Goal: Task Accomplishment & Management: Manage account settings

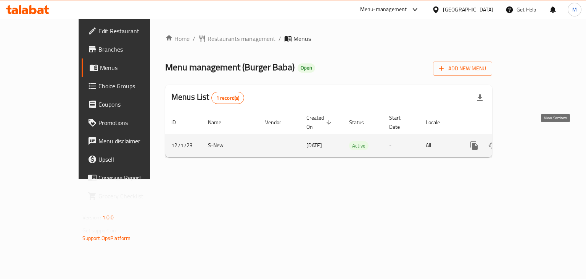
click at [534, 141] on icon "enhanced table" at bounding box center [529, 145] width 9 height 9
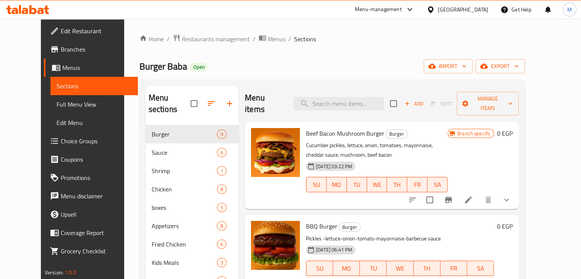
click at [375, 60] on div "Burger Baba Open import export" at bounding box center [332, 66] width 386 height 14
click at [220, 94] on button "button" at bounding box center [229, 103] width 18 height 18
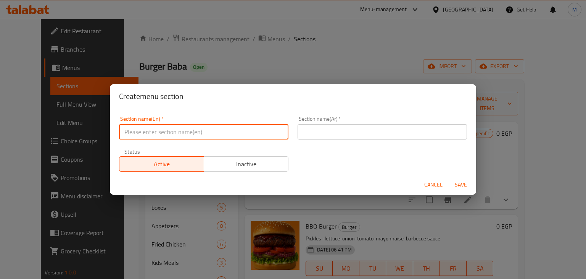
click at [166, 129] on input "text" at bounding box center [203, 131] width 169 height 15
type input "Shawerma"
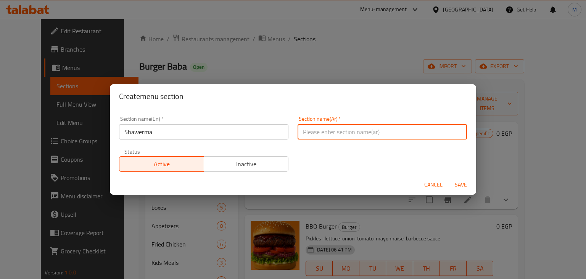
click at [313, 132] on input "text" at bounding box center [382, 131] width 169 height 15
type input "شاورما"
click at [460, 183] on span "Save" at bounding box center [461, 185] width 18 height 10
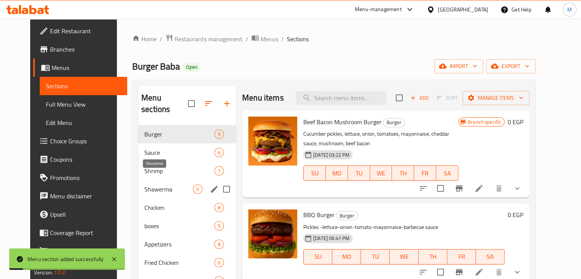
click at [144, 184] on span "Shawerma" at bounding box center [168, 188] width 48 height 9
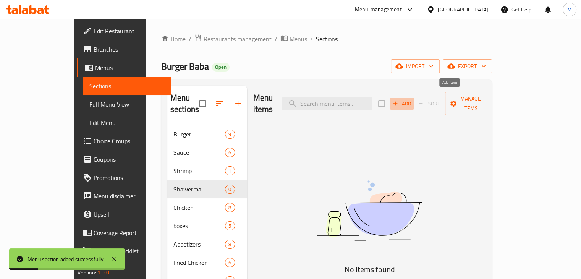
click at [397, 102] on icon "button" at bounding box center [395, 104] width 4 height 4
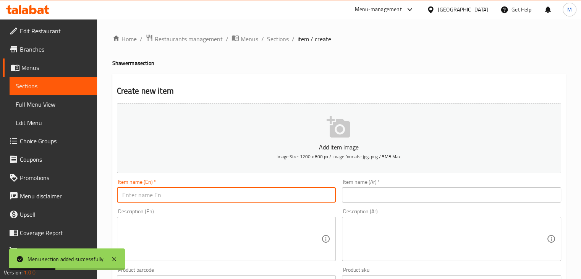
click at [243, 193] on input "text" at bounding box center [226, 194] width 219 height 15
type input "Shawerma Roll"
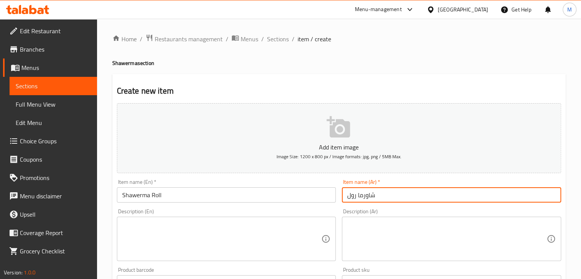
type input "شاورما رول"
click at [235, 228] on textarea at bounding box center [221, 239] width 199 height 36
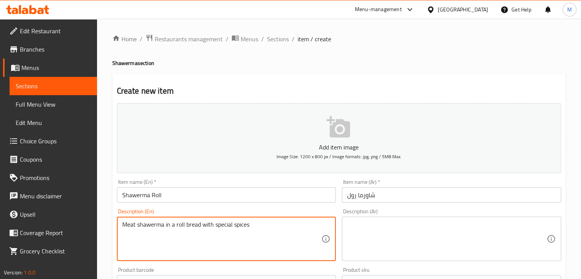
type textarea "Meat shawerma in a roll bread with special spices"
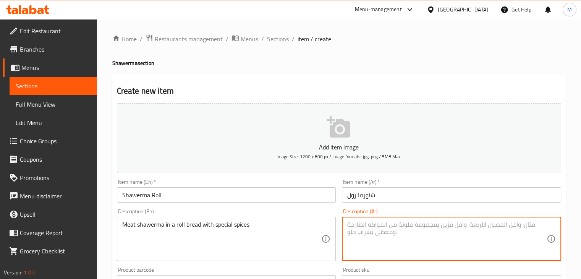
click at [384, 249] on textarea at bounding box center [446, 239] width 199 height 36
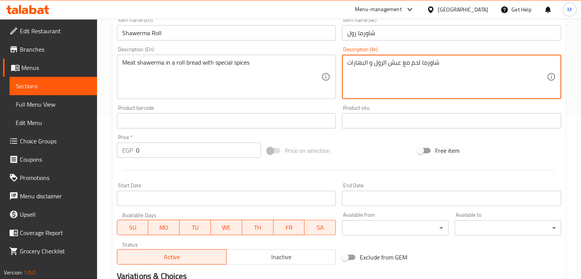
scroll to position [166, 0]
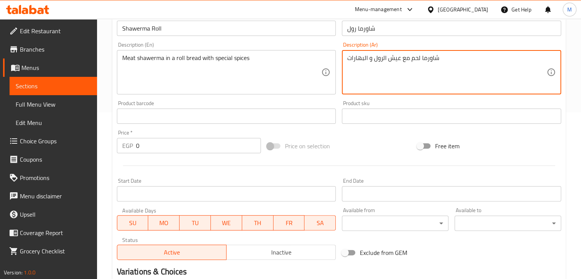
type textarea "شاورما لحم مع عيش الرول و البهارات"
click at [183, 147] on input "0" at bounding box center [198, 145] width 125 height 15
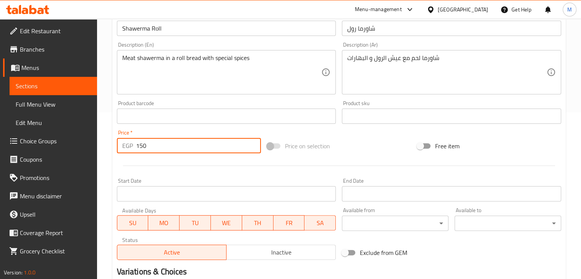
type input "150"
click at [231, 175] on div "Start Date Start Date" at bounding box center [226, 189] width 225 height 29
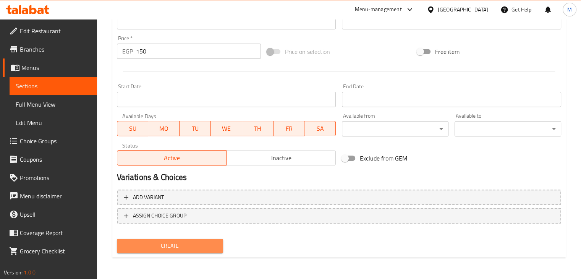
click at [198, 251] on button "Create" at bounding box center [170, 246] width 106 height 14
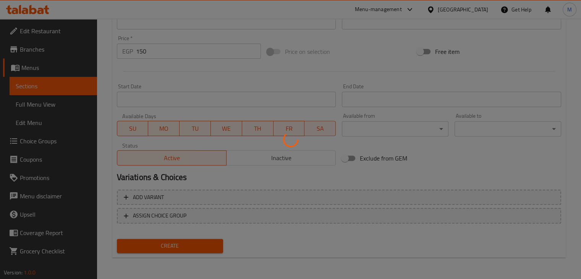
type input "0"
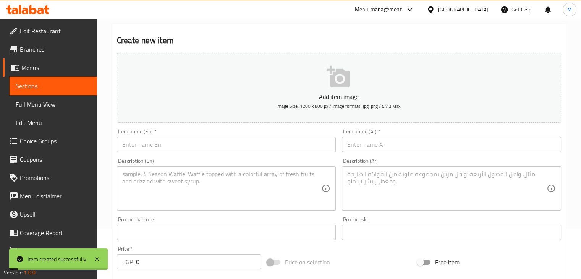
scroll to position [49, 0]
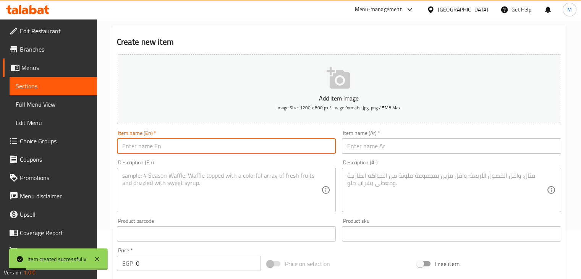
click at [158, 147] on input "text" at bounding box center [226, 145] width 219 height 15
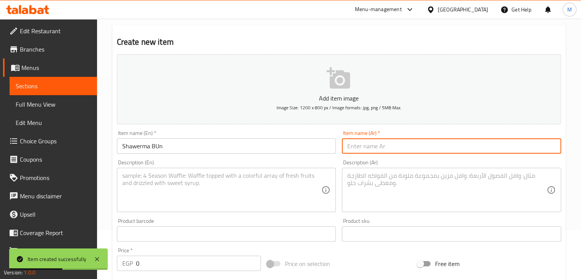
click at [158, 147] on input "Shawerma BUn" at bounding box center [226, 145] width 219 height 15
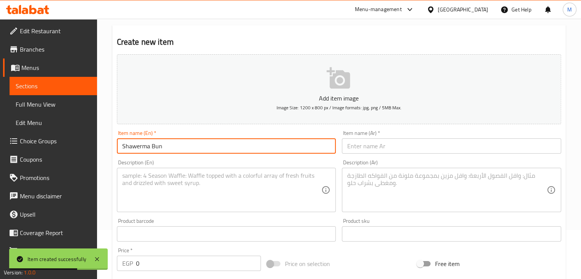
type input "Shawerma Bun"
click at [392, 152] on input "text" at bounding box center [451, 145] width 219 height 15
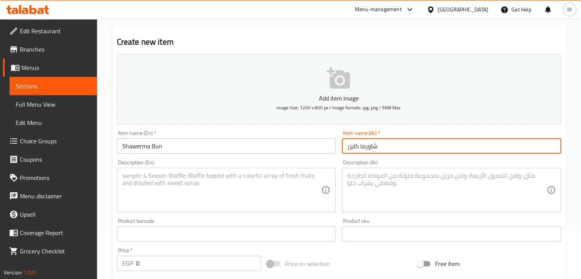
type input "شاورما كايزر"
click at [260, 188] on textarea at bounding box center [221, 190] width 199 height 36
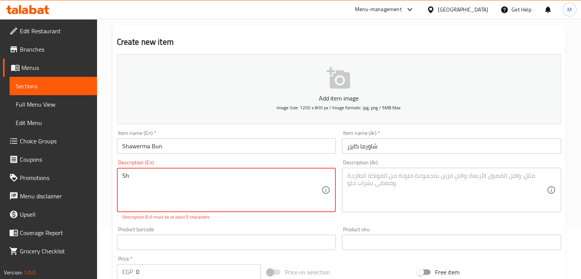
type textarea "S"
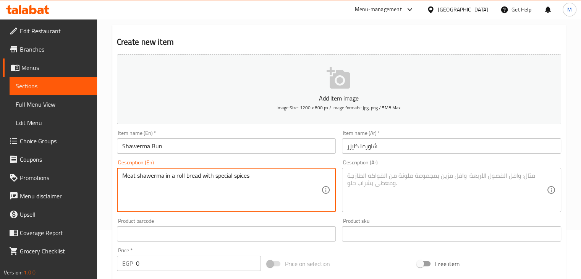
type textarea "Meat shawerma in a roll bread with special spices"
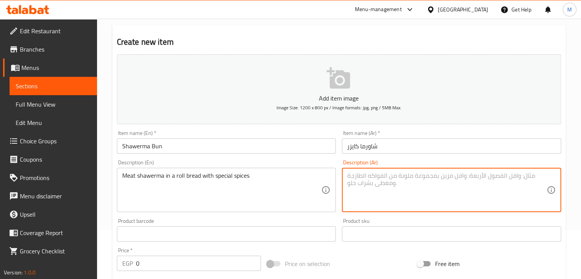
click at [382, 190] on textarea at bounding box center [446, 190] width 199 height 36
click at [390, 175] on textarea "شاورما لحم في عيش كايزر م" at bounding box center [446, 190] width 199 height 36
click at [416, 174] on textarea "شاورما لحم في عيش كايزر م" at bounding box center [446, 190] width 199 height 36
type textarea "شاورما لحم مصري في عيش كايزر مع البهارات اللذيذة"
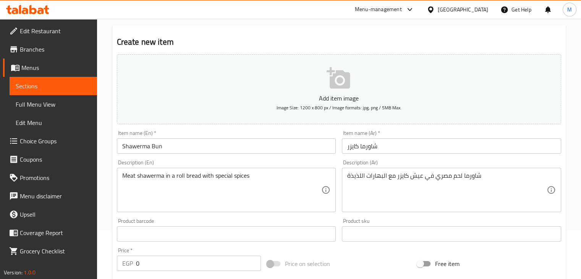
click at [321, 161] on div "Description (En) Meat shawerma in a roll bread with special spices Description …" at bounding box center [226, 186] width 219 height 52
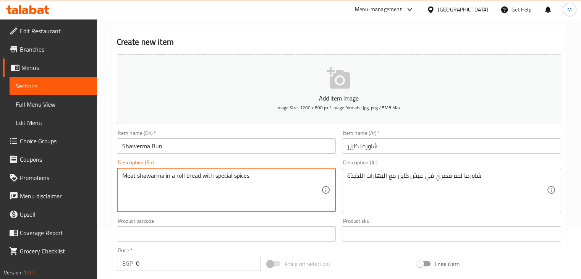
type textarea "Meat shawarma in a roll bread with special spices"
click at [237, 159] on div "Description (En) Meat shawarma in a roll bread with special spices Description …" at bounding box center [226, 185] width 225 height 58
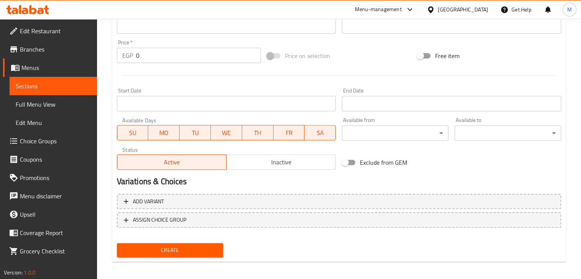
scroll to position [225, 0]
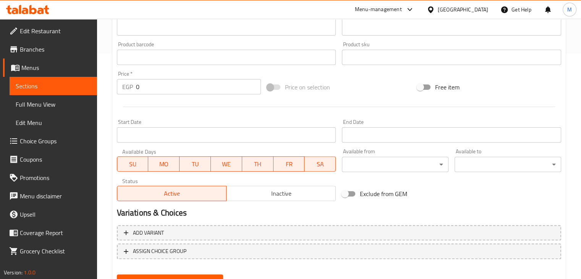
click at [163, 79] on div "Price   * EGP 0 Price *" at bounding box center [189, 82] width 144 height 23
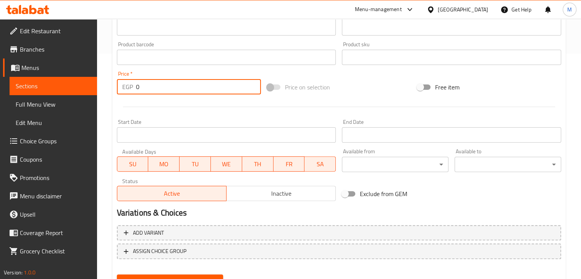
click at [152, 85] on input "0" at bounding box center [198, 86] width 125 height 15
type input "80"
click at [180, 122] on div "Start Date Start Date" at bounding box center [226, 130] width 219 height 23
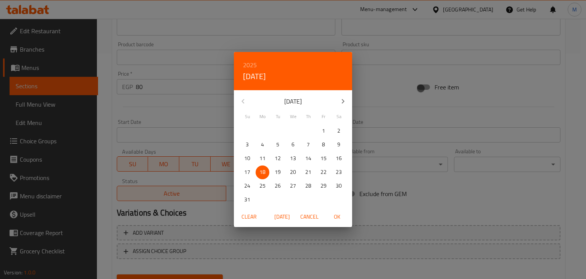
click at [177, 112] on div "2025 Mon, Aug 18 August 2025 Su Mo Tu We Th Fr Sa 27 28 29 30 31 1 2 3 4 5 6 7 …" at bounding box center [293, 139] width 586 height 279
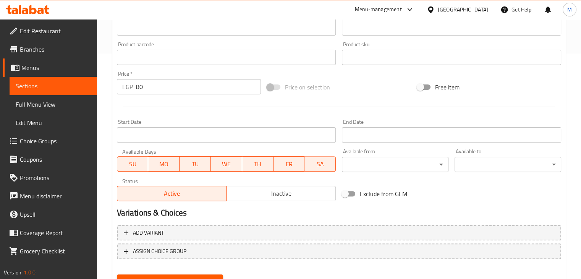
scroll to position [261, 0]
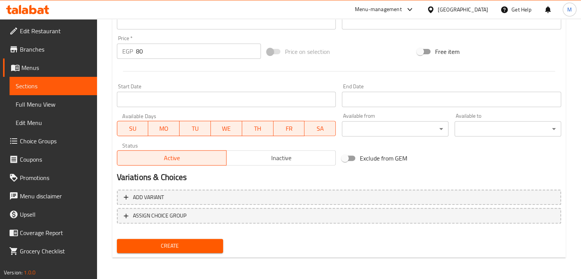
click at [165, 245] on span "Create" at bounding box center [170, 246] width 94 height 10
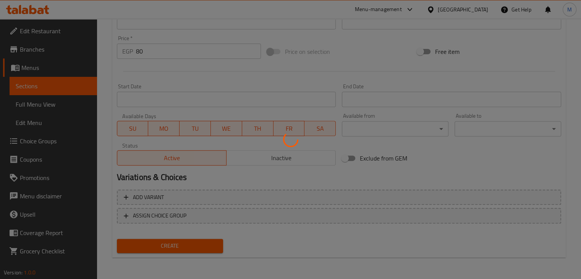
type input "0"
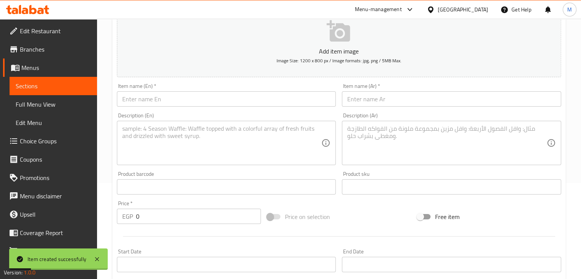
scroll to position [0, 0]
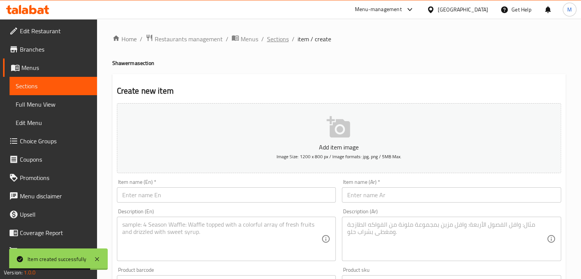
click at [275, 42] on span "Sections" at bounding box center [278, 38] width 22 height 9
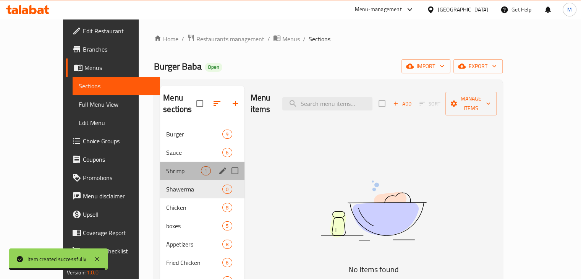
click at [164, 164] on div "Shrimp 1" at bounding box center [202, 170] width 84 height 18
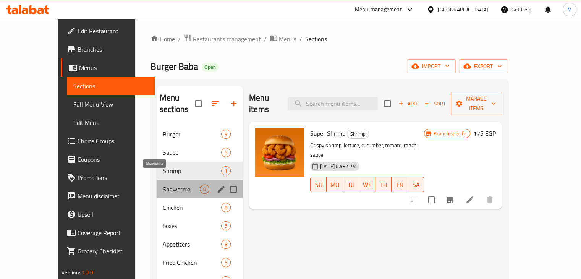
click at [171, 184] on span "Shawerma" at bounding box center [181, 188] width 37 height 9
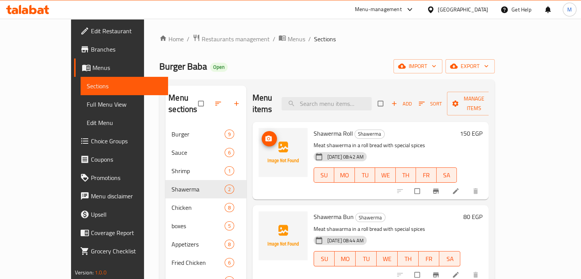
click at [261, 135] on span "upload picture" at bounding box center [268, 139] width 15 height 8
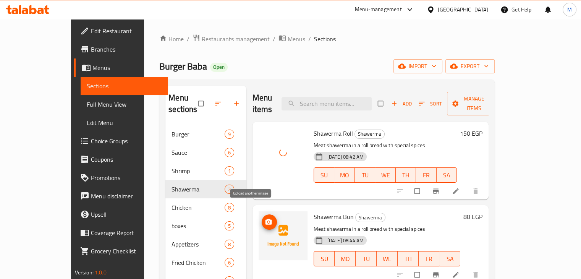
click at [261, 218] on span "upload picture" at bounding box center [268, 222] width 15 height 8
click at [333, 60] on div "Burger Baba Open import export" at bounding box center [326, 66] width 335 height 14
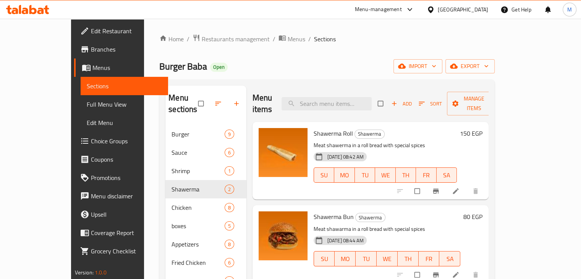
click at [322, 65] on div "Burger Baba Open import export" at bounding box center [326, 66] width 335 height 14
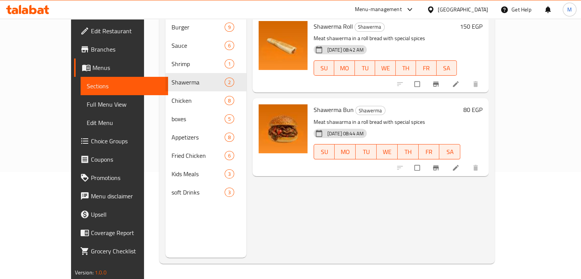
click at [48, 13] on icon at bounding box center [46, 9] width 5 height 9
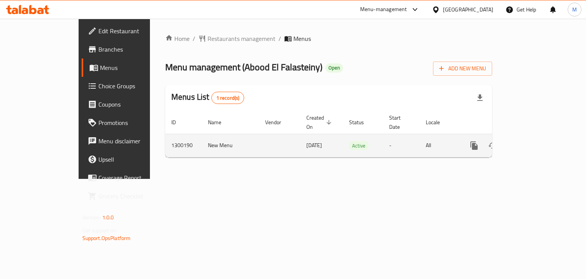
click at [534, 141] on icon "enhanced table" at bounding box center [529, 145] width 9 height 9
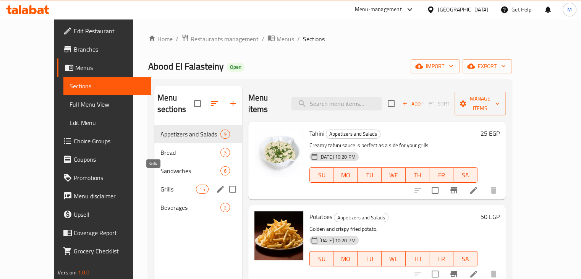
click at [163, 184] on span "Grills" at bounding box center [178, 188] width 36 height 9
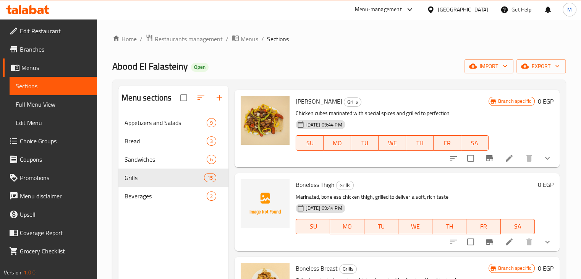
scroll to position [554, 0]
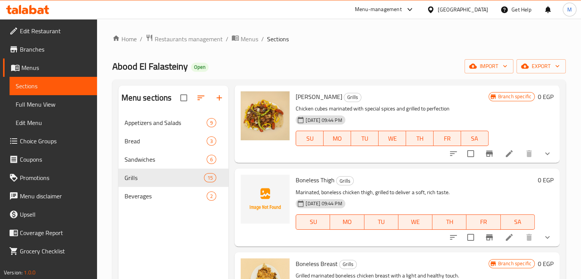
click at [545, 158] on icon "show more" at bounding box center [546, 153] width 9 height 9
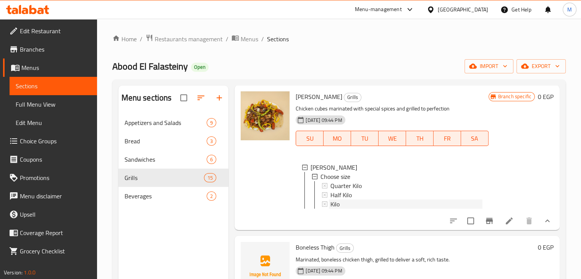
click at [340, 202] on div "Kilo" at bounding box center [406, 203] width 152 height 9
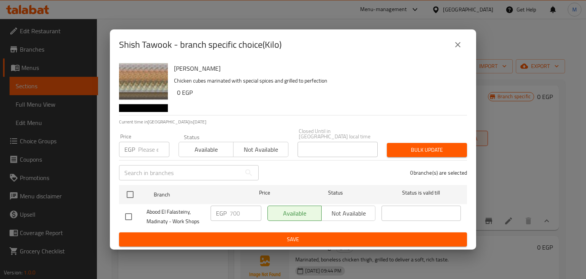
click at [502, 190] on div "Shish Tawook - branch specific choice(Kilo) Shish Tawook Chicken cubes marinate…" at bounding box center [293, 139] width 586 height 279
click at [465, 48] on button "close" at bounding box center [458, 44] width 18 height 18
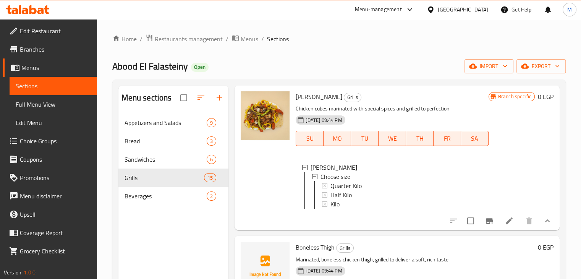
click at [504, 223] on icon at bounding box center [508, 220] width 9 height 9
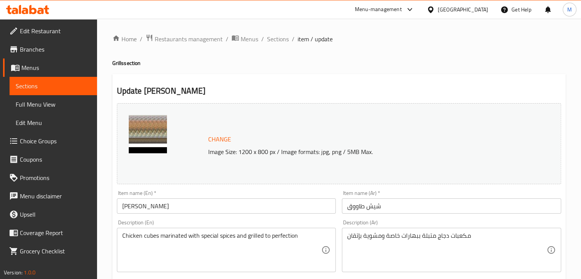
click at [194, 202] on input "Shish Tawook" at bounding box center [226, 205] width 219 height 15
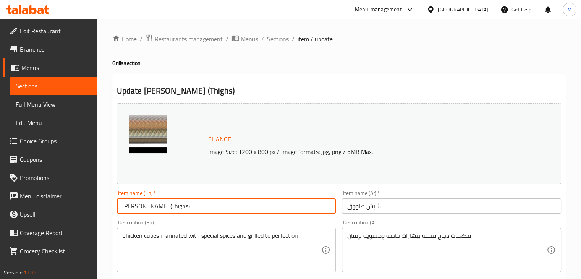
type input "Shish Tawook (Thighs)"
click at [395, 203] on input "شيش طاووق" at bounding box center [451, 205] width 219 height 15
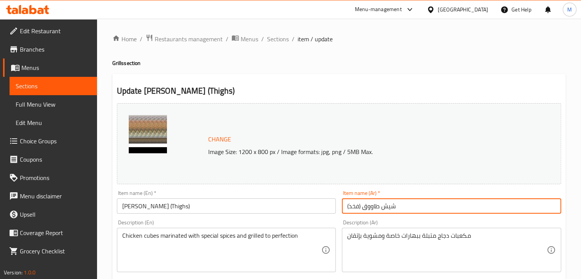
type input "شيش طاووق (فخذ)"
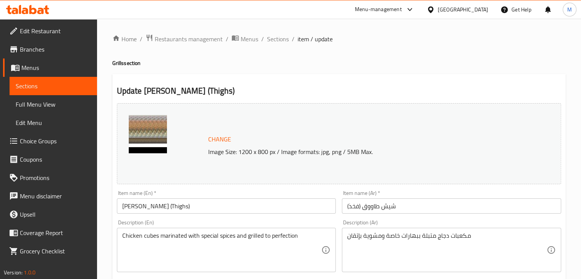
click at [338, 188] on div "Item name (En)   * Shish Tawook (Thighs) Item name (En) *" at bounding box center [226, 201] width 225 height 29
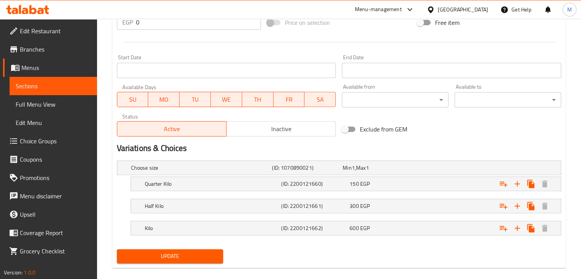
scroll to position [310, 0]
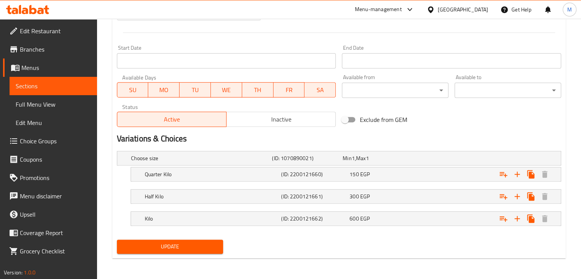
click at [194, 247] on span "Update" at bounding box center [170, 247] width 94 height 10
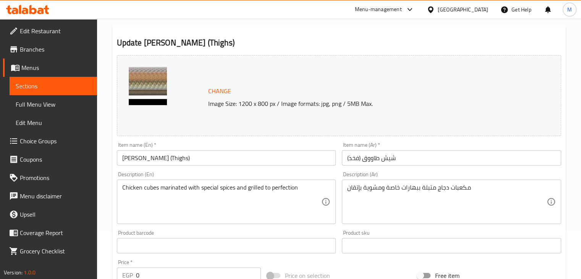
scroll to position [0, 0]
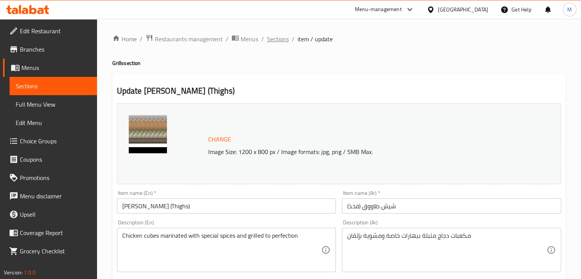
click at [282, 39] on span "Sections" at bounding box center [278, 38] width 22 height 9
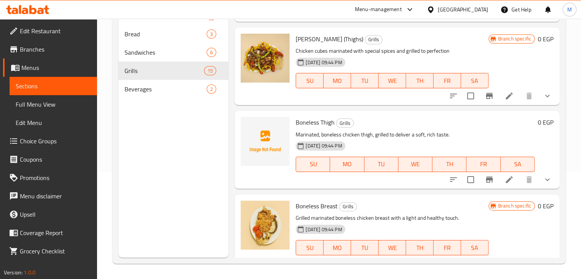
scroll to position [444, 0]
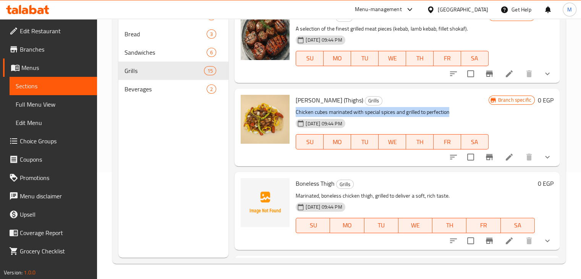
drag, startPoint x: 294, startPoint y: 111, endPoint x: 449, endPoint y: 108, distance: 155.0
click at [449, 108] on div "Shish Tawook (Thighs) Grills Chicken cubes marinated with special spices and gr…" at bounding box center [391, 127] width 198 height 71
copy p "Chicken cubes marinated with special spices and grilled to perfection"
click at [410, 108] on p "Chicken cubes marinated with special spices and grilled to perfection" at bounding box center [391, 112] width 192 height 10
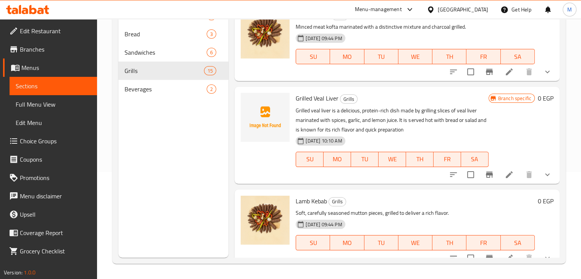
scroll to position [0, 0]
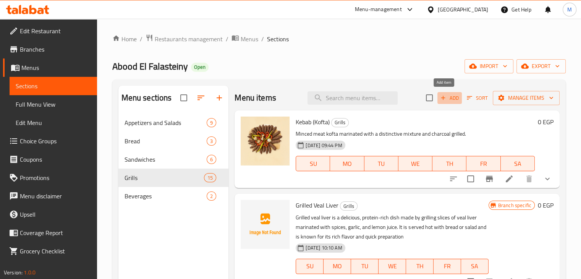
click at [443, 95] on span "Add" at bounding box center [449, 98] width 21 height 9
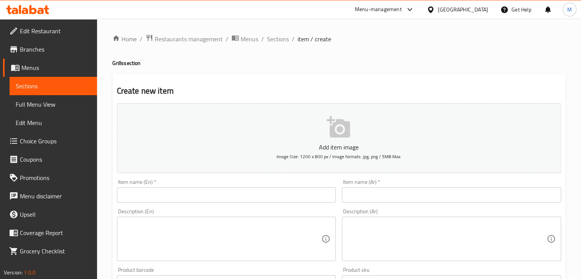
click at [172, 194] on input "text" at bounding box center [226, 194] width 219 height 15
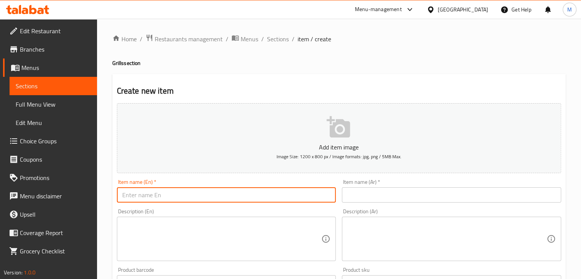
click at [177, 226] on div "Description (En)" at bounding box center [226, 238] width 219 height 44
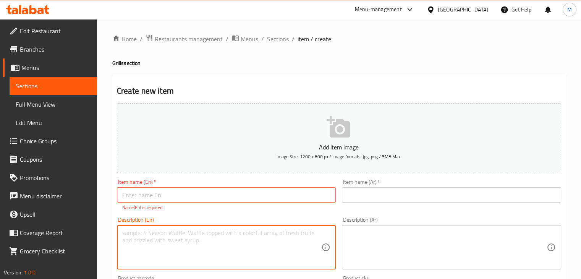
paste textarea "Chicken cubes marinated with special spices and grilled to perfection"
type textarea "Chicken cubes marinated with special spices and grilled to perfection"
click at [217, 192] on input "text" at bounding box center [226, 194] width 219 height 15
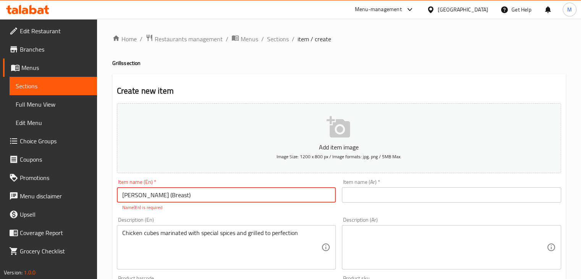
type input "Shish Tawook (Breast)"
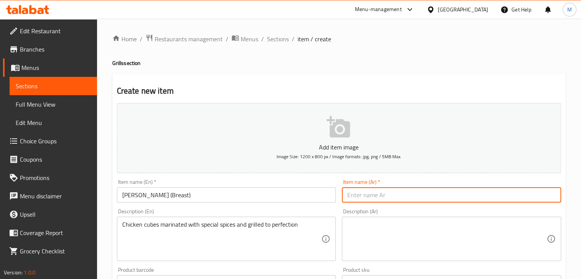
click at [357, 191] on input "text" at bounding box center [451, 194] width 219 height 15
type input "شيش طاووق (صدر)"
click at [308, 177] on div "Item name (En)   * Shish Tawook (Breast) Item name (En) *" at bounding box center [226, 190] width 225 height 29
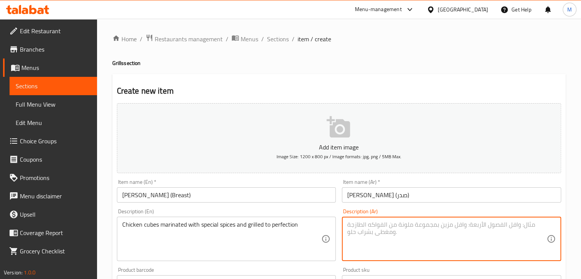
click at [387, 232] on textarea at bounding box center [446, 239] width 199 height 36
paste textarea "مكعبات دجاج متبلة بتوابل خاصة ومشوية حتى الكمال."
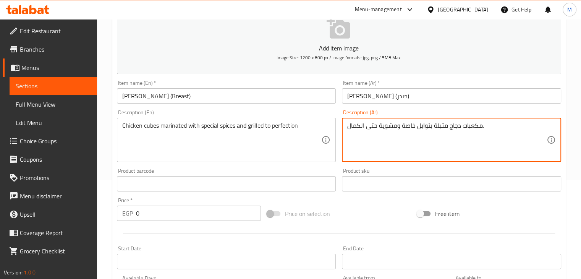
scroll to position [101, 0]
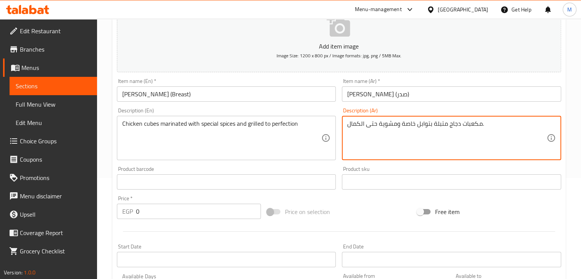
type textarea "مكعبات دجاج متبلة بتوابل خاصة ومشوية حتى الكمال."
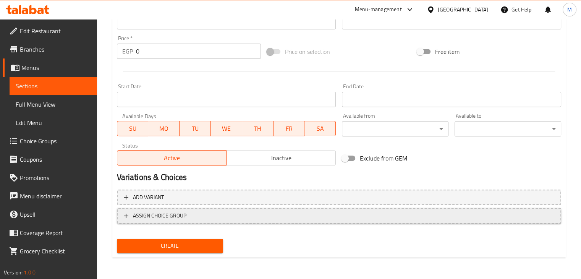
click at [200, 219] on span "ASSIGN CHOICE GROUP" at bounding box center [339, 216] width 430 height 10
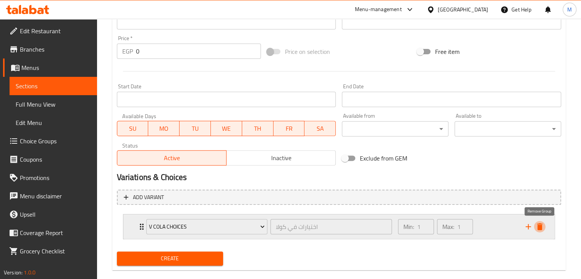
click at [541, 226] on icon "delete" at bounding box center [539, 226] width 5 height 7
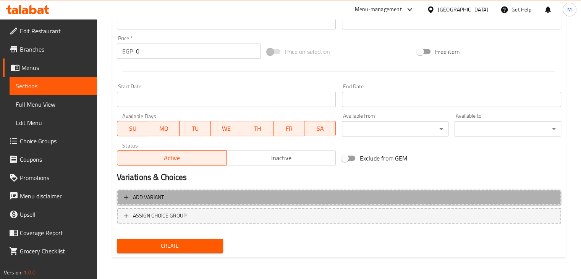
click at [389, 197] on span "Add variant" at bounding box center [339, 197] width 430 height 10
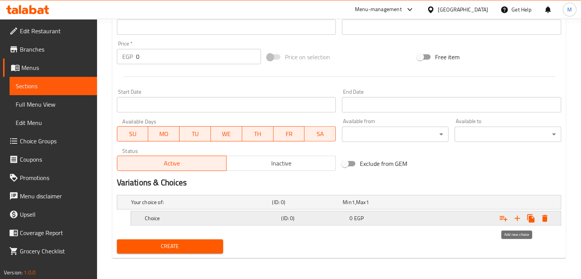
click at [516, 217] on icon "Expand" at bounding box center [516, 217] width 5 height 5
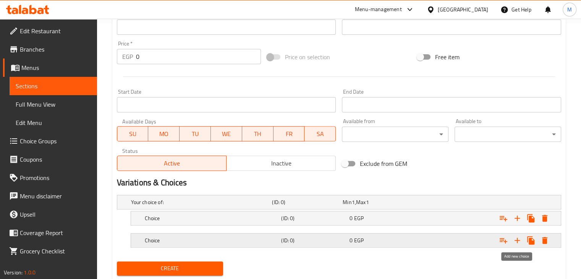
click at [517, 240] on icon "Expand" at bounding box center [516, 240] width 9 height 9
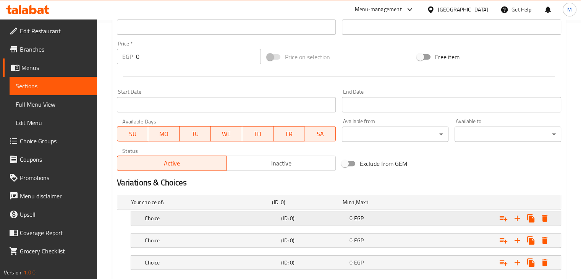
click at [447, 203] on div "Expand" at bounding box center [481, 201] width 141 height 3
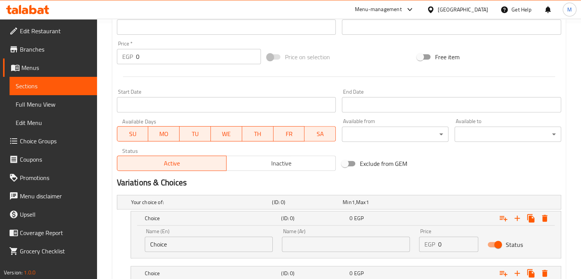
click at [227, 252] on div "Name (En) Choice Name (En)" at bounding box center [208, 240] width 137 height 32
click at [219, 245] on input "Choice" at bounding box center [209, 243] width 128 height 15
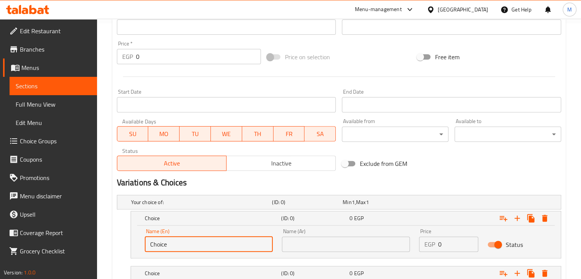
click at [219, 245] on input "Choice" at bounding box center [209, 243] width 128 height 15
type input "Kilo"
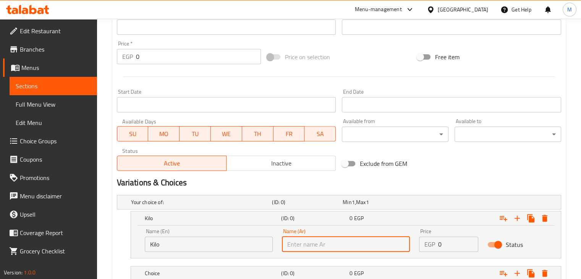
click at [295, 242] on input "text" at bounding box center [346, 243] width 128 height 15
type input "كيلو"
click at [465, 245] on input "0" at bounding box center [458, 243] width 40 height 15
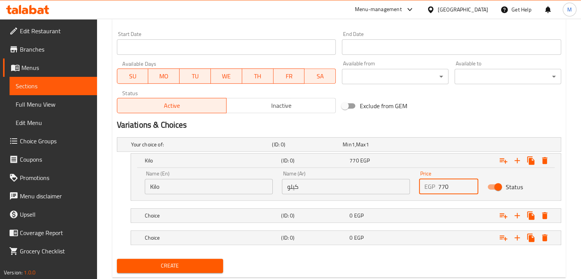
scroll to position [319, 0]
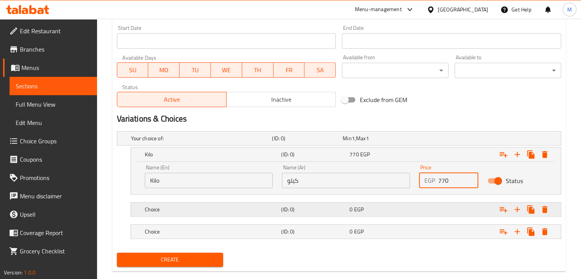
type input "770"
click at [311, 142] on h5 "(ID: 0)" at bounding box center [306, 138] width 68 height 8
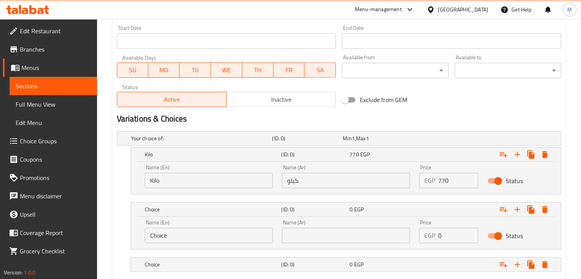
click at [200, 238] on input "Choice" at bounding box center [209, 234] width 128 height 15
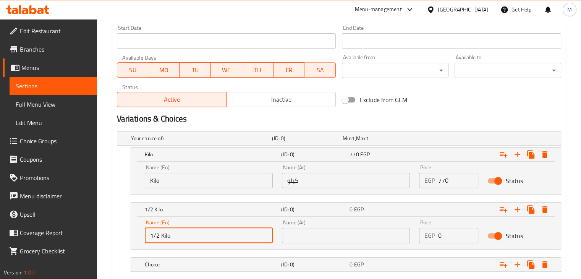
drag, startPoint x: 159, startPoint y: 236, endPoint x: 151, endPoint y: 238, distance: 8.2
click at [151, 238] on input "1/2 Kilo" at bounding box center [209, 234] width 128 height 15
type input "1/2 Kilo"
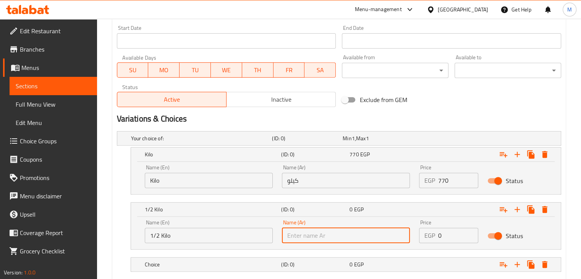
click at [297, 237] on input "text" at bounding box center [346, 234] width 128 height 15
paste input "1/2"
type input "1/2 كيلو"
click at [452, 231] on input "0" at bounding box center [458, 234] width 40 height 15
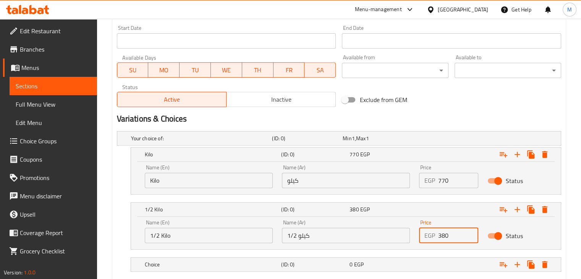
type input "380"
click at [392, 198] on nav at bounding box center [339, 199] width 444 height 6
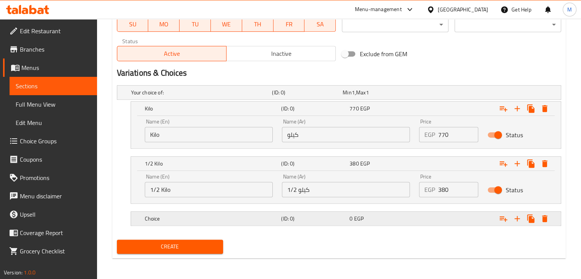
click at [212, 98] on div "Choice" at bounding box center [199, 92] width 141 height 11
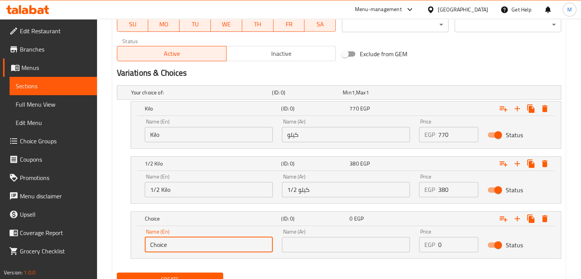
click at [178, 242] on input "Choice" at bounding box center [209, 244] width 128 height 15
type input "C"
type input "1/4 Kilo"
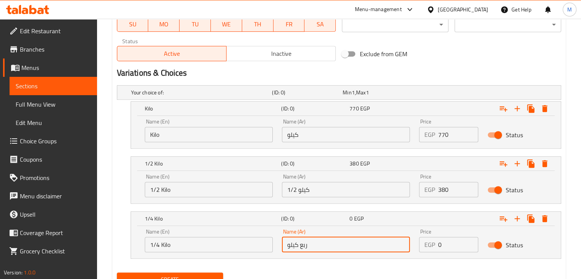
type input "ربع كيلو"
click at [455, 245] on input "0" at bounding box center [458, 244] width 40 height 15
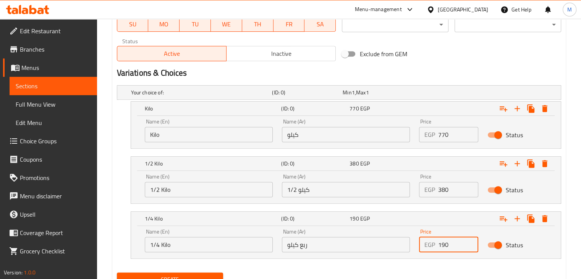
type input "190"
click at [356, 207] on nav at bounding box center [339, 208] width 444 height 6
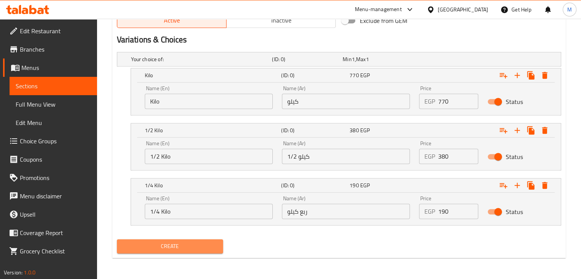
click at [198, 245] on span "Create" at bounding box center [170, 246] width 94 height 10
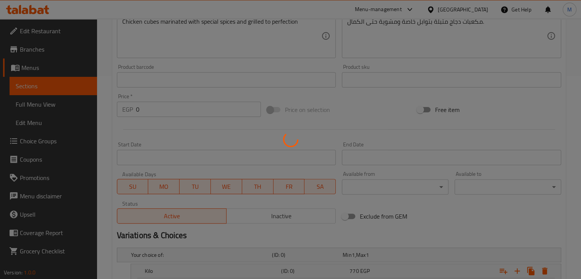
scroll to position [0, 0]
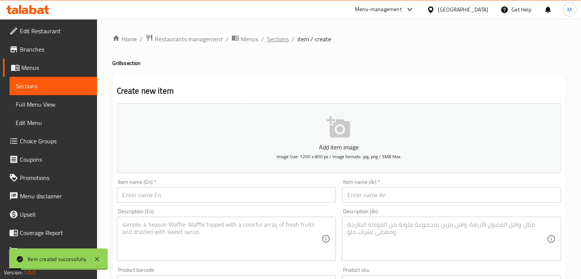
click at [281, 42] on span "Sections" at bounding box center [278, 38] width 22 height 9
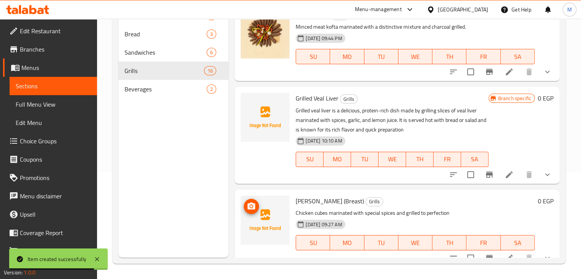
click at [252, 210] on icon "upload picture" at bounding box center [251, 206] width 9 height 9
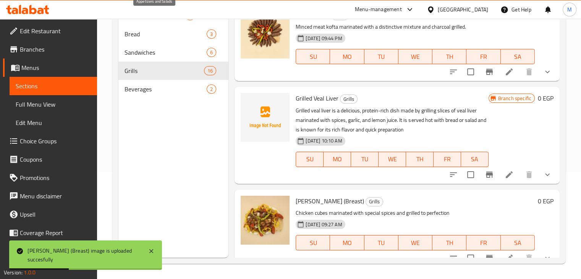
scroll to position [68, 0]
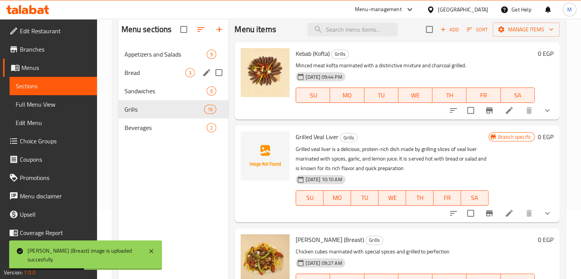
click at [160, 60] on div "Appetizers and Salads 9" at bounding box center [173, 54] width 110 height 18
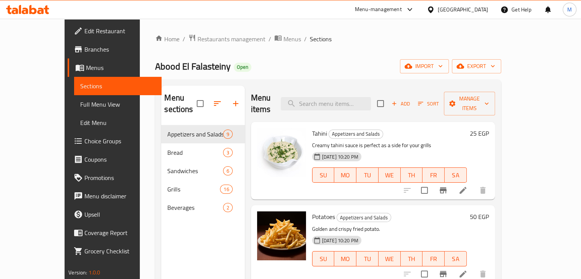
click at [413, 103] on button "Add" at bounding box center [400, 104] width 24 height 12
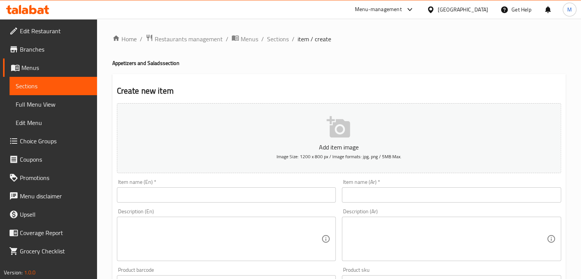
click at [242, 188] on input "text" at bounding box center [226, 194] width 219 height 15
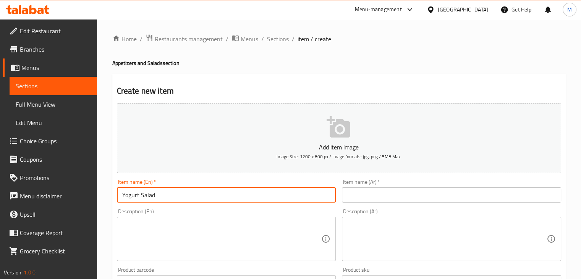
type input "Yogurt Salad"
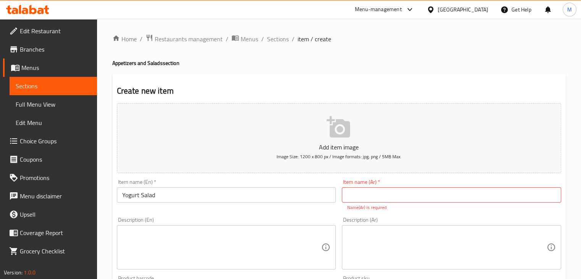
drag, startPoint x: 242, startPoint y: 188, endPoint x: 383, endPoint y: 198, distance: 142.0
click at [383, 198] on input "text" at bounding box center [451, 194] width 219 height 15
type input "سلطة زبادي"
click at [310, 205] on div "Item name (En)   * Yogurt Salad Item name (En) *" at bounding box center [226, 195] width 225 height 38
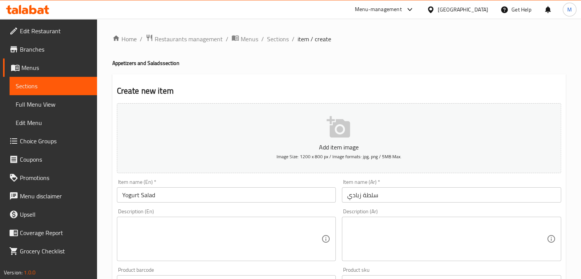
click at [256, 228] on textarea at bounding box center [221, 239] width 199 height 36
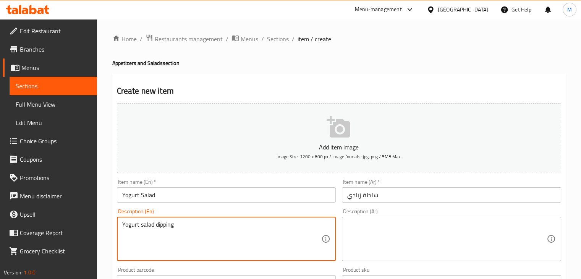
type textarea "Yogurt salad dipping"
click at [397, 229] on textarea at bounding box center [446, 239] width 199 height 36
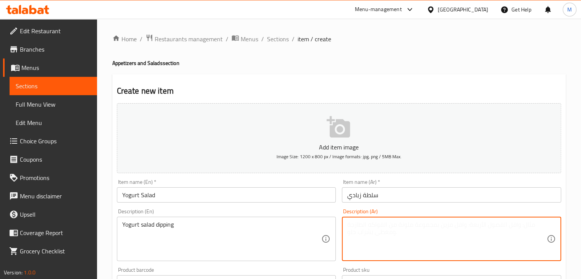
type textarea "س"
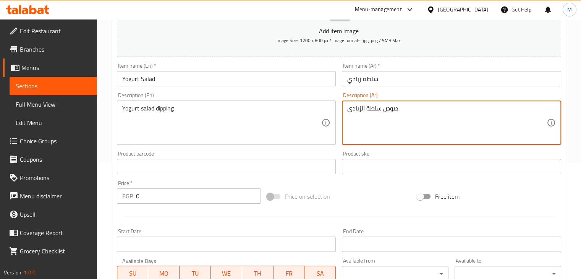
scroll to position [118, 0]
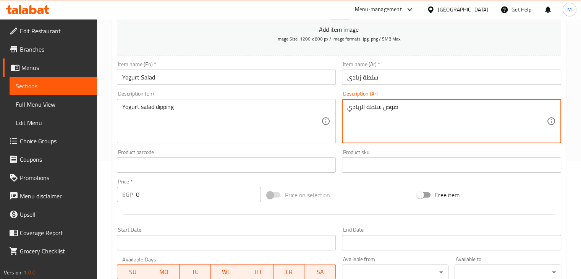
type textarea "صوص سلطة الزبادي"
click at [151, 192] on input "0" at bounding box center [198, 194] width 125 height 15
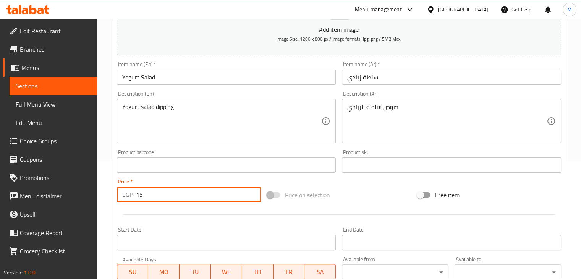
scroll to position [261, 0]
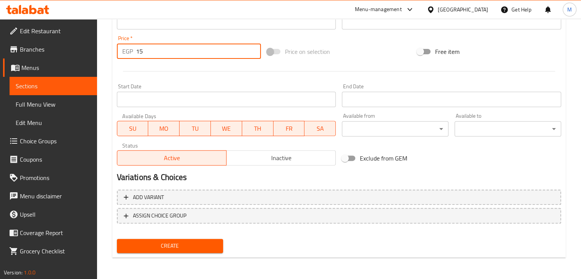
type input "15"
click at [188, 236] on div "Create" at bounding box center [170, 246] width 113 height 20
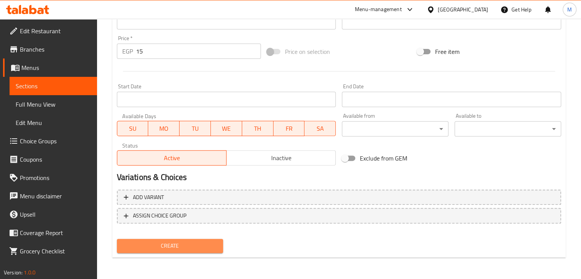
click at [173, 244] on span "Create" at bounding box center [170, 246] width 94 height 10
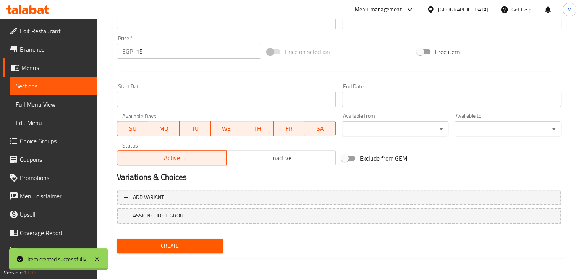
type input "0"
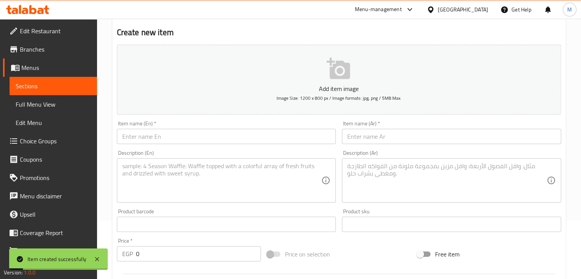
scroll to position [0, 0]
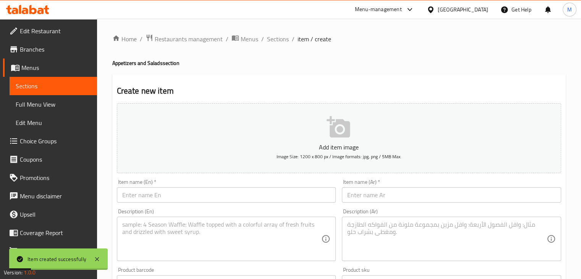
click at [277, 32] on div "Home / Restaurants management / Menus / Sections / item / create Appetizers and…" at bounding box center [339, 279] width 484 height 521
click at [274, 39] on span "Sections" at bounding box center [278, 38] width 22 height 9
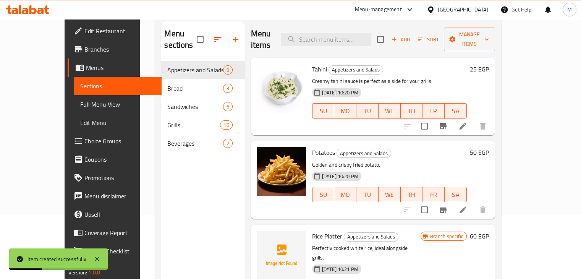
scroll to position [66, 0]
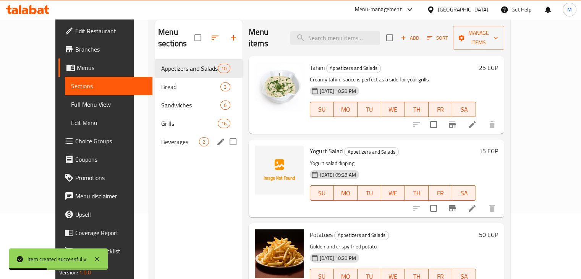
click at [162, 136] on div "Beverages 2" at bounding box center [198, 141] width 87 height 18
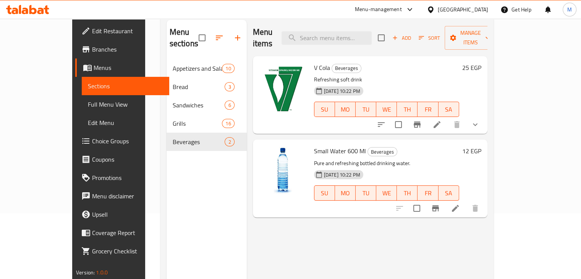
click at [411, 34] on span "Add" at bounding box center [401, 38] width 21 height 9
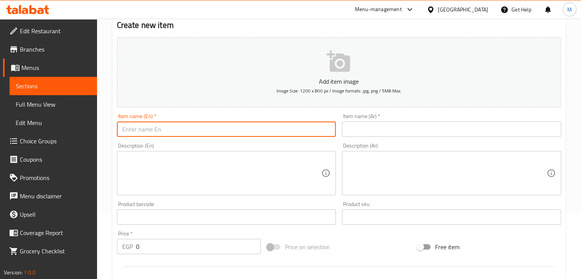
click at [239, 126] on input "text" at bounding box center [226, 128] width 219 height 15
type input "Ayran Milk"
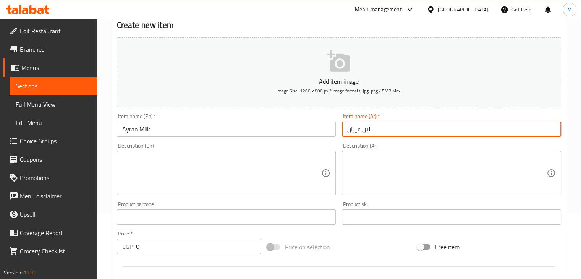
type input "لبن عيران"
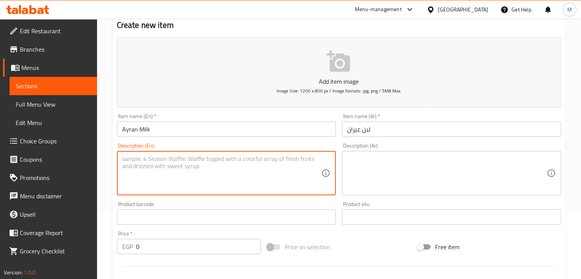
click at [227, 171] on textarea at bounding box center [221, 173] width 199 height 36
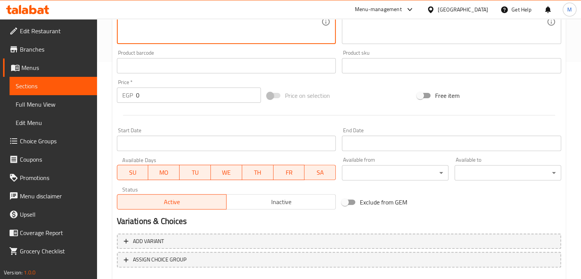
scroll to position [220, 0]
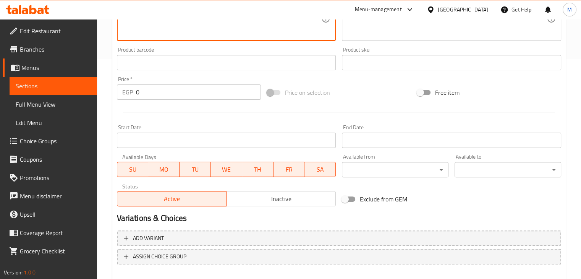
click at [177, 94] on input "0" at bounding box center [198, 91] width 125 height 15
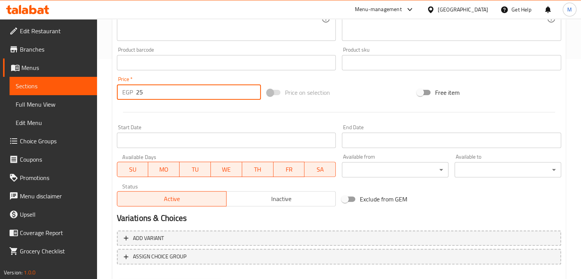
type input "25"
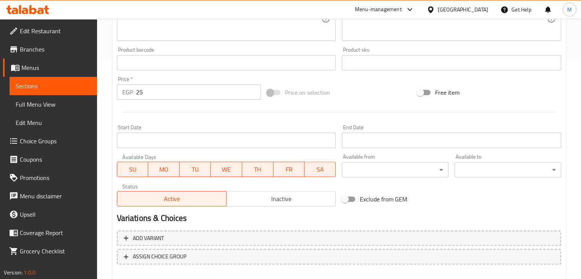
click at [220, 123] on div "Start Date Start Date" at bounding box center [226, 135] width 225 height 29
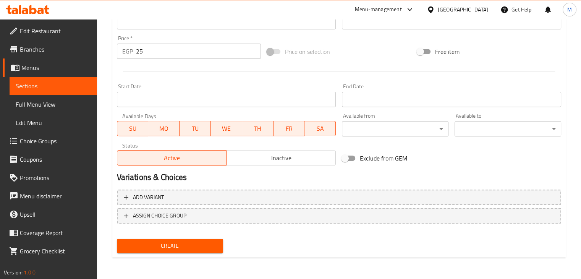
click at [156, 243] on span "Create" at bounding box center [170, 246] width 94 height 10
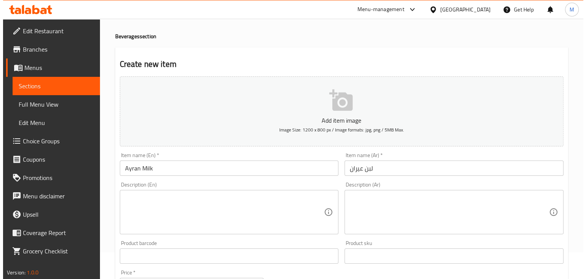
scroll to position [0, 0]
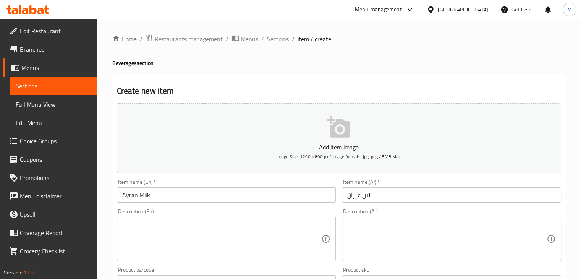
click at [280, 38] on span "Sections" at bounding box center [278, 38] width 22 height 9
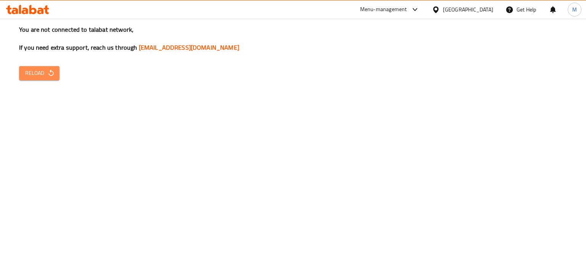
click at [53, 68] on button "Reload" at bounding box center [39, 73] width 40 height 14
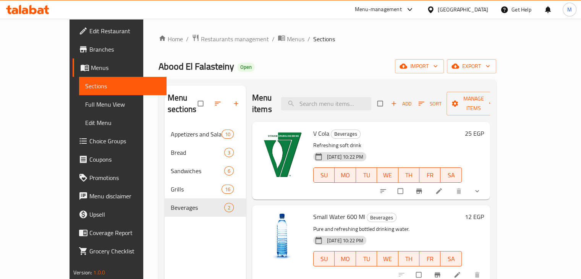
click at [411, 99] on span "Add" at bounding box center [400, 103] width 21 height 9
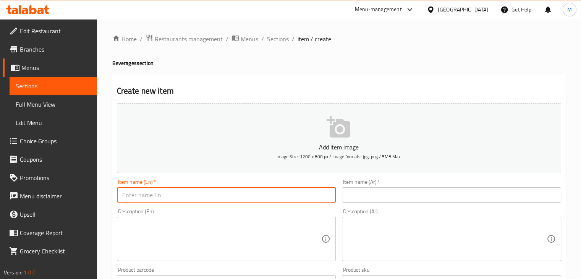
click at [180, 190] on input "text" at bounding box center [226, 194] width 219 height 15
type input "Ayran Milk"
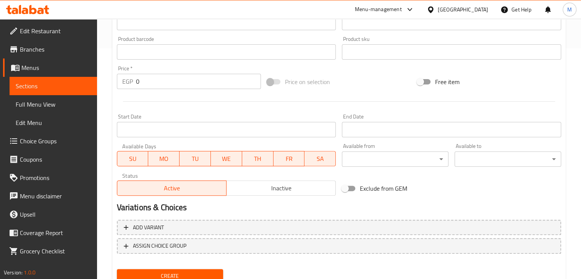
scroll to position [231, 0]
type input "لبن عيران"
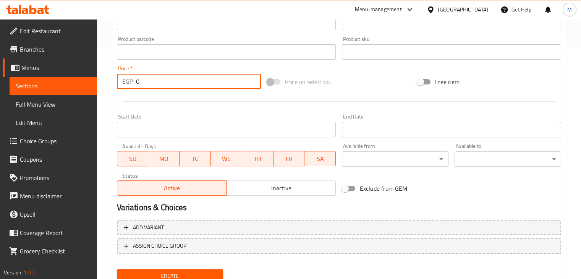
click at [154, 84] on input "0" at bounding box center [198, 81] width 125 height 15
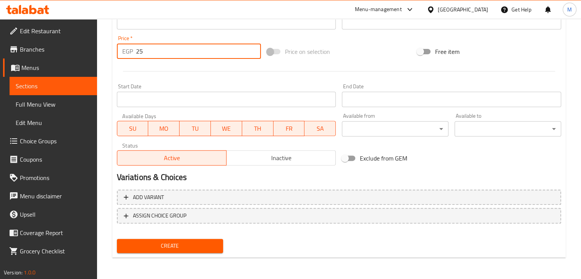
type input "25"
click at [175, 247] on span "Create" at bounding box center [170, 246] width 94 height 10
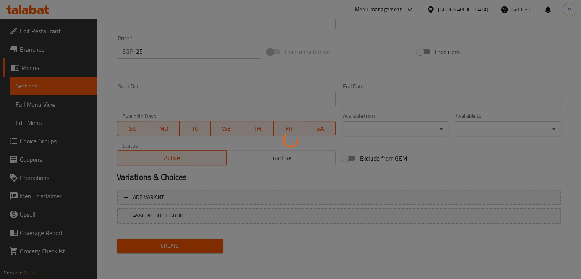
type input "0"
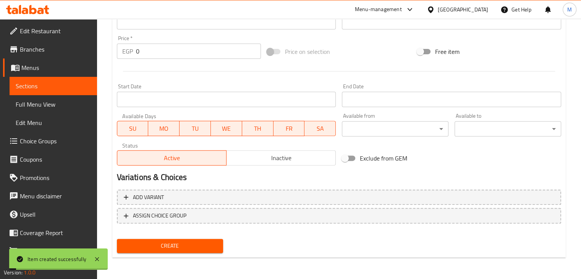
scroll to position [0, 0]
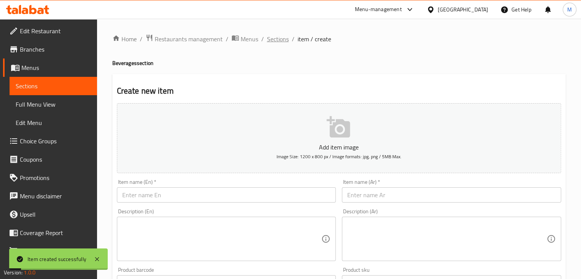
click at [275, 37] on span "Sections" at bounding box center [278, 38] width 22 height 9
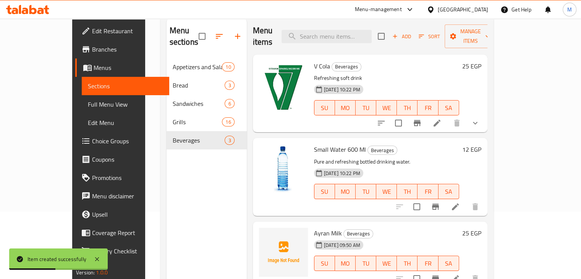
scroll to position [62, 0]
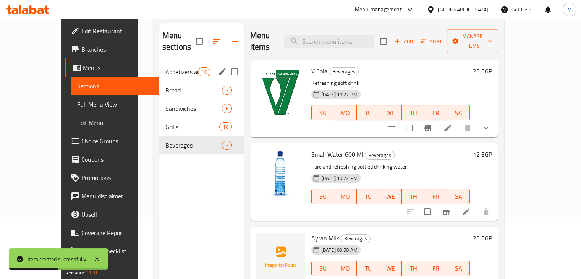
click at [165, 67] on span "Appetizers and Salads" at bounding box center [181, 71] width 32 height 9
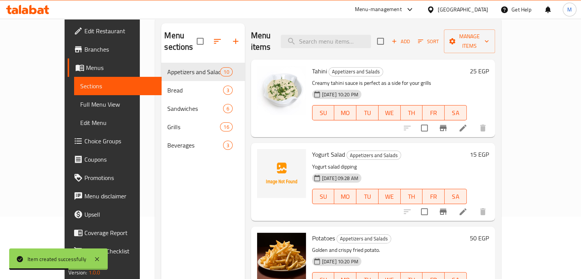
scroll to position [87, 0]
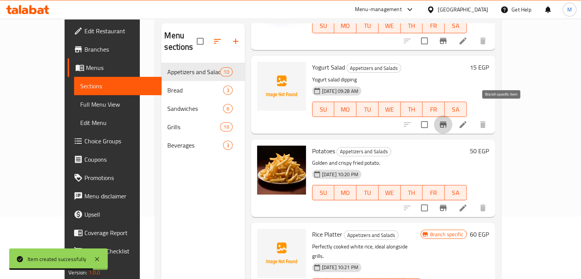
click at [447, 120] on icon "Branch-specific-item" at bounding box center [442, 124] width 9 height 9
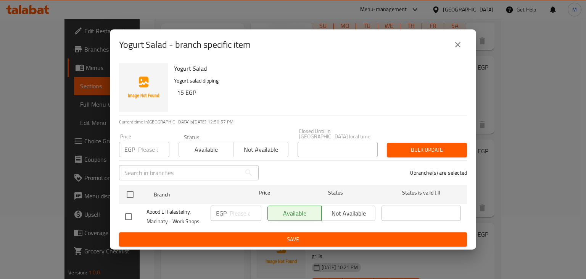
click at [453, 49] on button "close" at bounding box center [458, 44] width 18 height 18
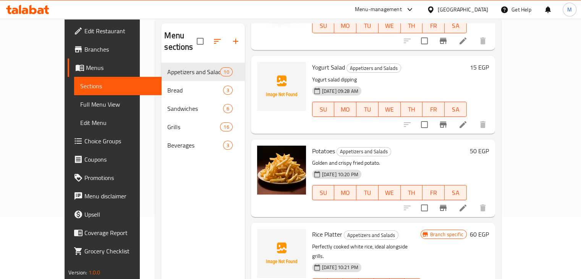
click at [467, 120] on icon at bounding box center [462, 124] width 9 height 9
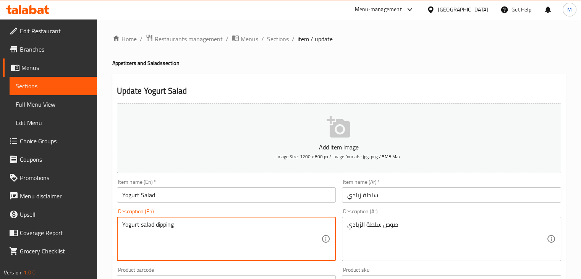
drag, startPoint x: 189, startPoint y: 227, endPoint x: 77, endPoint y: 237, distance: 113.0
type textarea "ٍ"
click at [171, 198] on input "Yogurt Salad" at bounding box center [226, 194] width 219 height 15
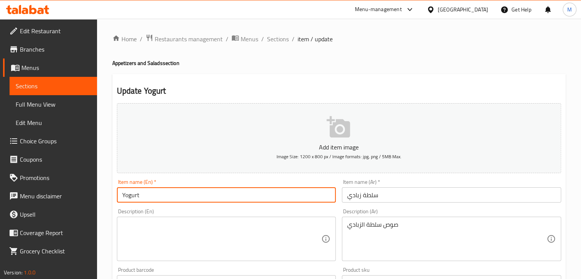
type input "Yogurt"
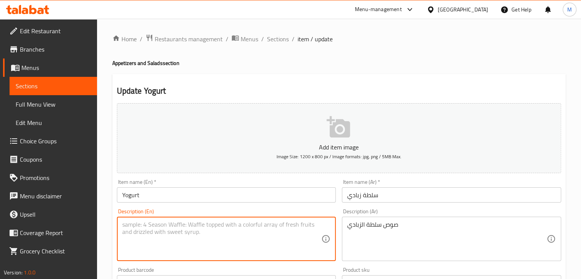
click at [162, 252] on textarea at bounding box center [221, 239] width 199 height 36
type textarea "s"
type textarea "Special Yogurt"
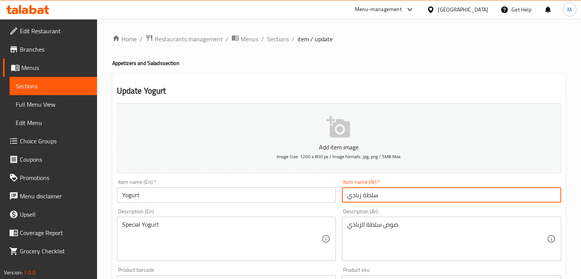
drag, startPoint x: 388, startPoint y: 199, endPoint x: 364, endPoint y: 201, distance: 23.7
click at [364, 201] on input "سلطة زبادي" at bounding box center [451, 194] width 219 height 15
drag, startPoint x: 363, startPoint y: 198, endPoint x: 382, endPoint y: 198, distance: 19.5
click at [382, 198] on input "سلطة زبادي" at bounding box center [451, 194] width 219 height 15
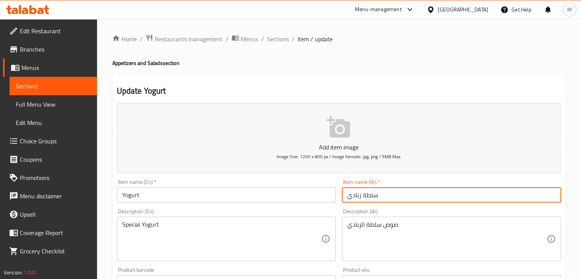
click at [382, 198] on input "سلطة زبادي" at bounding box center [451, 194] width 219 height 15
drag, startPoint x: 363, startPoint y: 196, endPoint x: 376, endPoint y: 195, distance: 13.0
click at [376, 195] on input "سلطة زبادي" at bounding box center [451, 194] width 219 height 15
type input "زبادي"
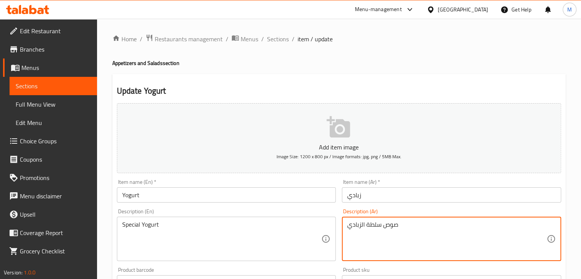
drag, startPoint x: 366, startPoint y: 226, endPoint x: 395, endPoint y: 228, distance: 29.5
type textarea "ص الزبادي"
drag, startPoint x: 395, startPoint y: 228, endPoint x: 367, endPoint y: 230, distance: 28.3
click at [367, 230] on textarea "ص الزبادي" at bounding box center [446, 239] width 199 height 36
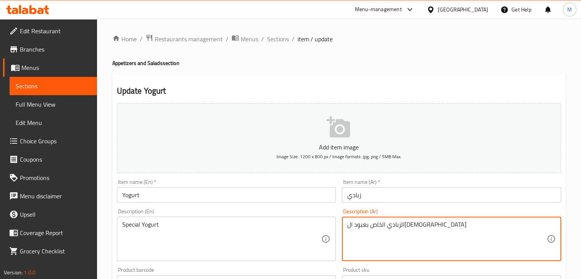
click at [394, 223] on textarea "الزبادي الخاص بعبود الفلسطيني" at bounding box center [446, 239] width 199 height 36
click at [410, 226] on textarea "الزبادي الخاص يطريقة بعبود الفلسطيني" at bounding box center [446, 239] width 199 height 36
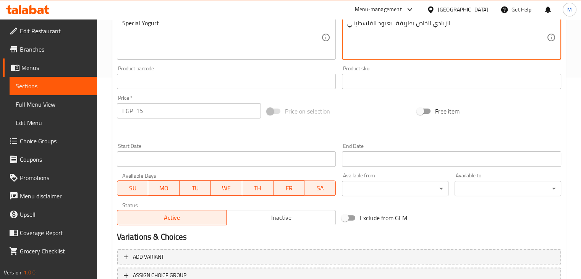
scroll to position [261, 0]
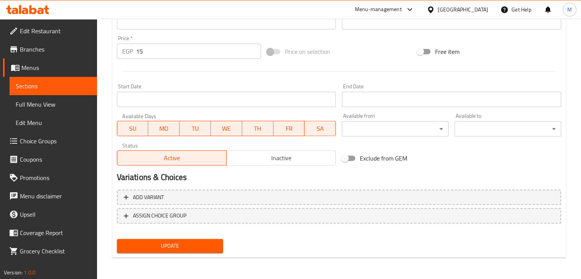
type textarea "الزبادي الخاص بطريقة بعبود الفلسطيني"
click at [174, 244] on span "Update" at bounding box center [170, 246] width 94 height 10
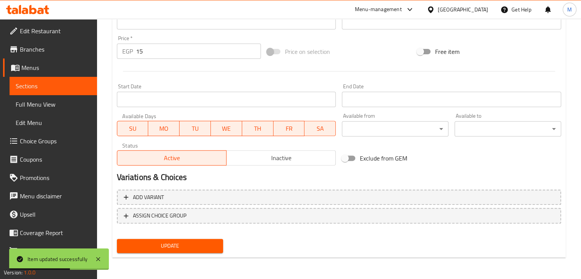
click at [32, 16] on div at bounding box center [27, 9] width 55 height 15
click at [20, 12] on icon at bounding box center [20, 9] width 2 height 9
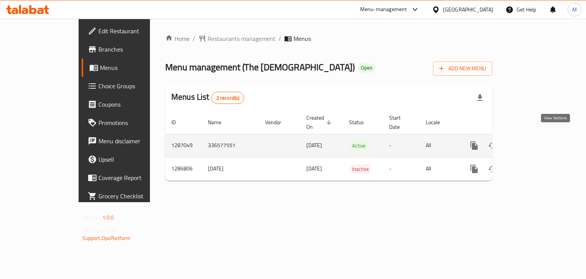
click at [534, 141] on icon "enhanced table" at bounding box center [529, 145] width 9 height 9
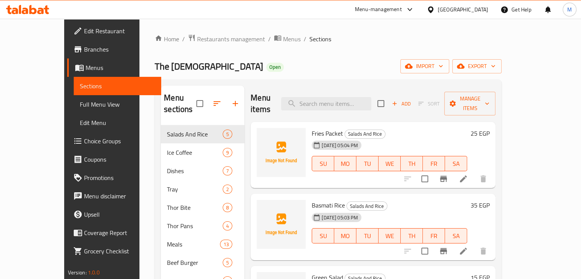
click at [363, 71] on div "The Thor Open import export" at bounding box center [328, 66] width 347 height 14
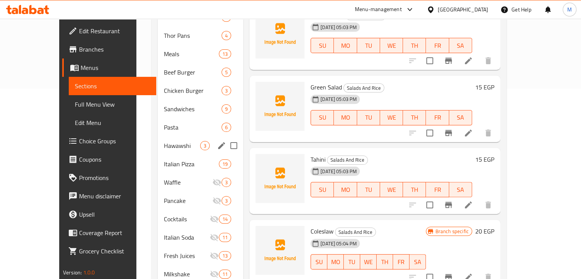
scroll to position [201, 0]
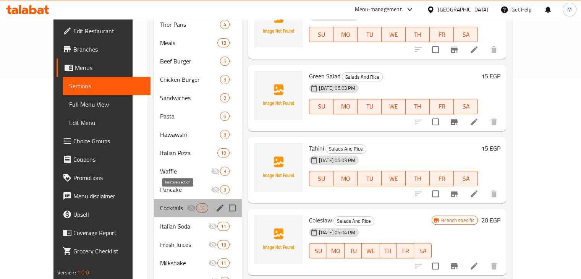
click at [187, 204] on icon "Menu sections" at bounding box center [191, 207] width 8 height 7
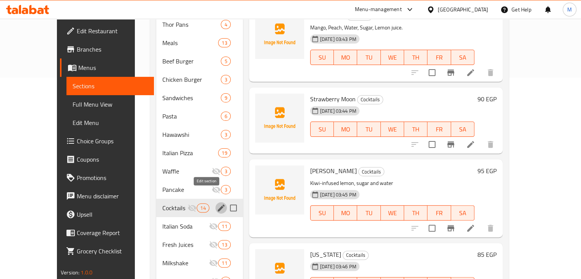
click at [216, 203] on icon "edit" at bounding box center [220, 207] width 9 height 9
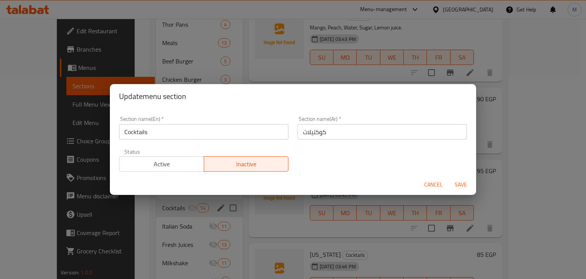
click at [168, 158] on span "Active" at bounding box center [162, 163] width 79 height 11
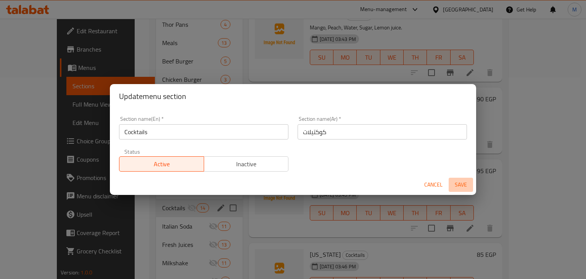
click at [457, 182] on span "Save" at bounding box center [461, 185] width 18 height 10
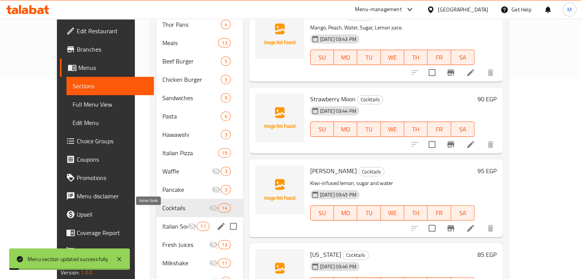
scroll to position [244, 0]
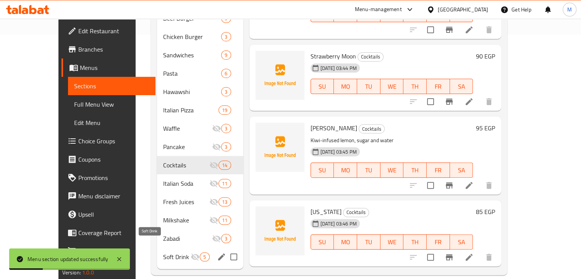
click at [159, 251] on div "Soft Drink 5" at bounding box center [200, 256] width 86 height 18
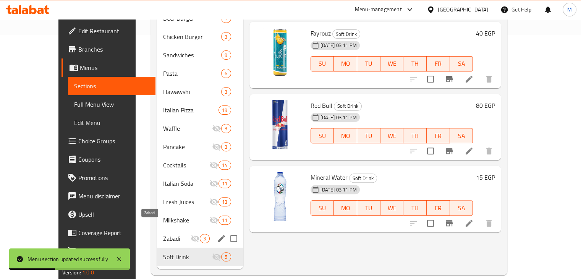
click at [168, 234] on span "Zabadi" at bounding box center [176, 238] width 27 height 9
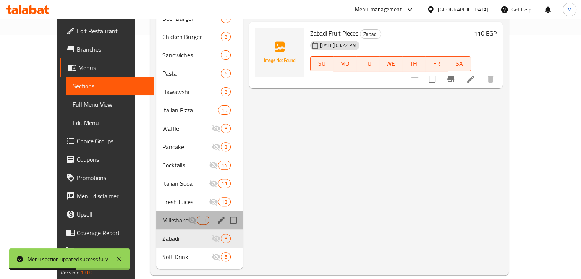
click at [166, 211] on div "Milkshake 11" at bounding box center [199, 220] width 87 height 18
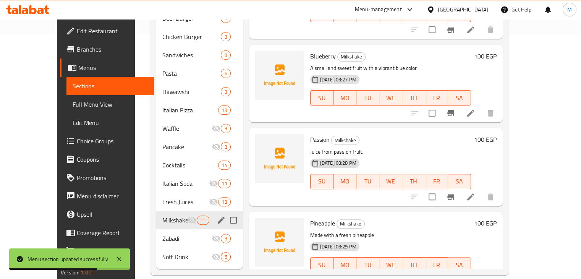
click at [216, 215] on icon "edit" at bounding box center [220, 219] width 9 height 9
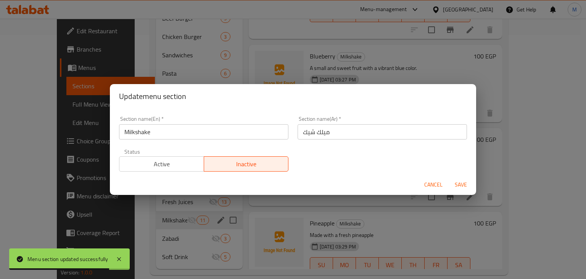
click at [186, 162] on span "Active" at bounding box center [162, 163] width 79 height 11
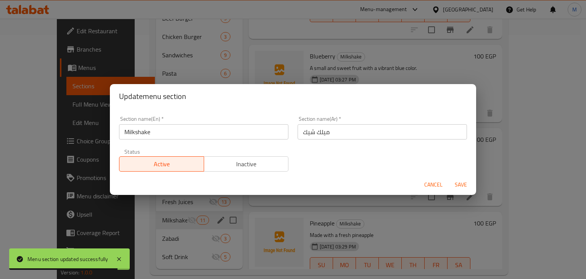
click at [467, 178] on button "Save" at bounding box center [461, 184] width 24 height 14
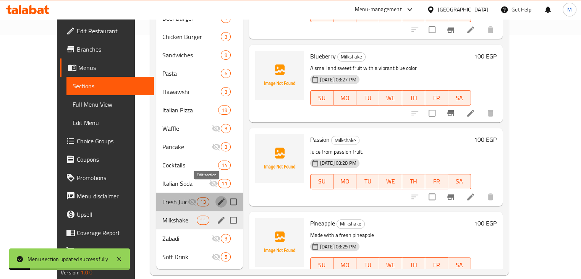
click at [216, 197] on icon "edit" at bounding box center [220, 201] width 9 height 9
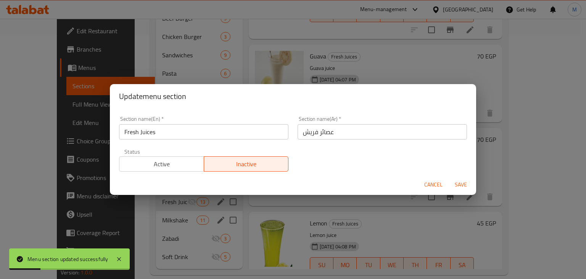
click at [201, 159] on button "Active" at bounding box center [161, 163] width 85 height 15
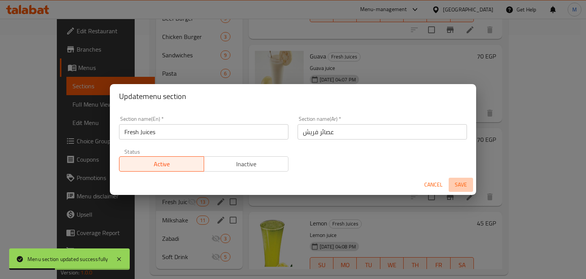
click at [468, 189] on span "Save" at bounding box center [461, 185] width 18 height 10
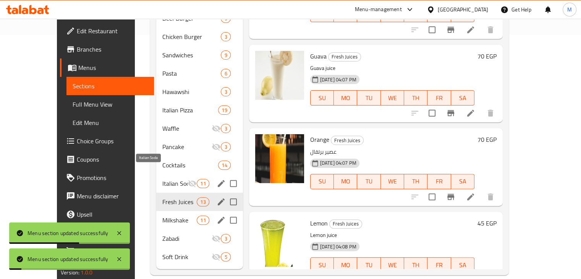
click at [162, 179] on span "Italian Soda" at bounding box center [174, 183] width 25 height 9
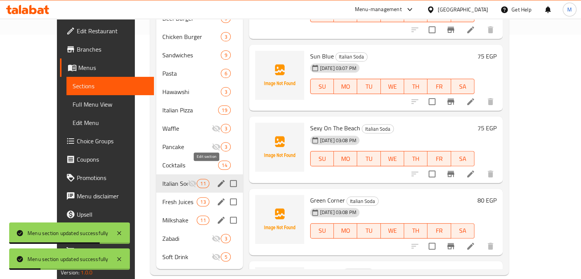
click at [216, 179] on icon "edit" at bounding box center [220, 183] width 9 height 9
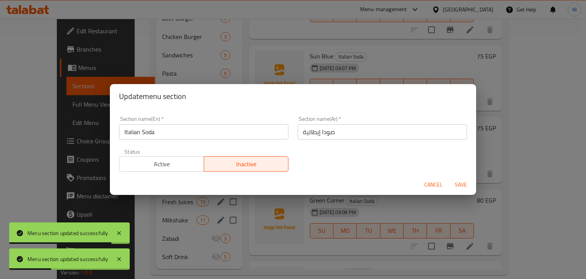
click at [169, 167] on span "Active" at bounding box center [162, 163] width 79 height 11
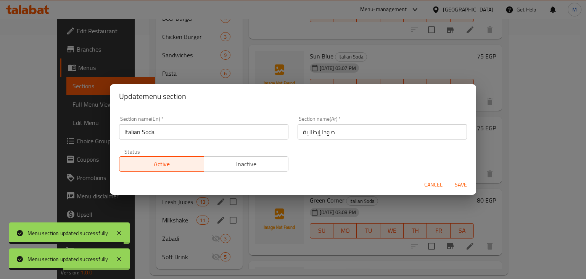
click at [461, 186] on span "Save" at bounding box center [461, 185] width 18 height 10
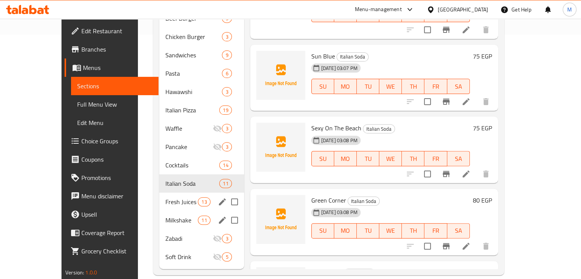
click at [30, 12] on icon at bounding box center [32, 9] width 7 height 9
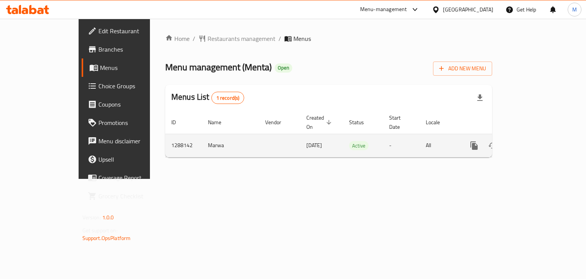
click at [539, 142] on link "enhanced table" at bounding box center [529, 145] width 18 height 18
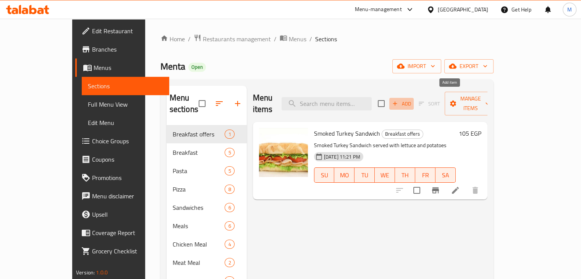
click at [411, 99] on span "Add" at bounding box center [401, 103] width 21 height 9
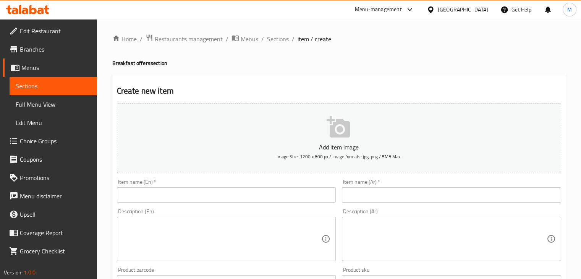
click at [385, 226] on textarea at bounding box center [446, 239] width 199 height 36
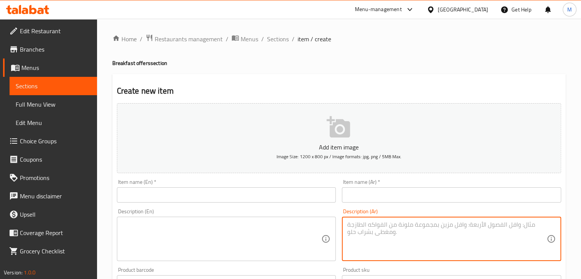
paste textarea "اومليت خضار مع توست ابيض مع عصير من اختيارك مانجو .بطيخ برتقال"
drag, startPoint x: 422, startPoint y: 226, endPoint x: 363, endPoint y: 228, distance: 58.4
click at [363, 228] on textarea "اومليت خضار مع توست ابيض مع عصير من اختيارك مانجو .بطيخ برتقال" at bounding box center [446, 239] width 199 height 36
type textarea "اومليت خضار مع توست ابيض مع عصير برتقال"
click at [208, 236] on textarea at bounding box center [221, 239] width 199 height 36
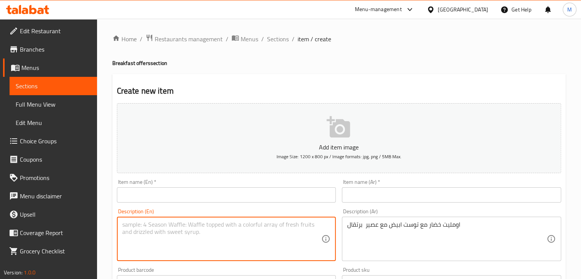
paste textarea "Vegetable omelette with white toast, served with a juice of your choice: mango,…"
click at [217, 233] on textarea "Vegetable omelette with white toast, served with a juice of your choice: mango,…" at bounding box center [221, 239] width 199 height 36
drag, startPoint x: 217, startPoint y: 233, endPoint x: 267, endPoint y: 224, distance: 51.1
click at [267, 224] on textarea "Vegetable omelette with white toast, served with a juice of your choice: mango,…" at bounding box center [221, 239] width 199 height 36
click at [158, 225] on textarea "Vegetable omelette with white toast, served with orange juice" at bounding box center [221, 239] width 199 height 36
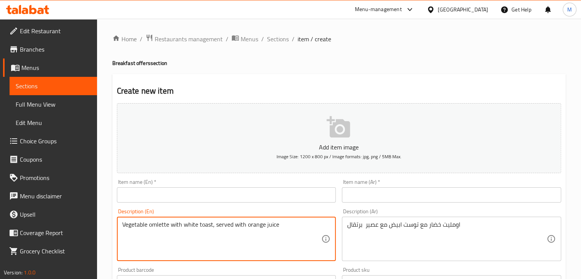
click at [220, 240] on textarea "Vegetable omlette with white toast, served with orange juice" at bounding box center [221, 239] width 199 height 36
click at [153, 226] on textarea "Vegetable omlette with white toast, served with orange juice" at bounding box center [221, 239] width 199 height 36
drag, startPoint x: 153, startPoint y: 226, endPoint x: 164, endPoint y: 239, distance: 16.5
click at [164, 239] on textarea "Vegetable omlette with white toast, served with orange juice" at bounding box center [221, 239] width 199 height 36
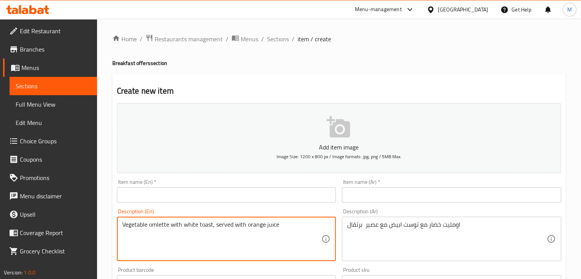
click at [164, 239] on textarea "Vegetable omlette with white toast, served with orange juice" at bounding box center [221, 239] width 199 height 36
type textarea "Vegetable omelette with white toast, served with orange juice"
click at [211, 198] on input "text" at bounding box center [226, 194] width 219 height 15
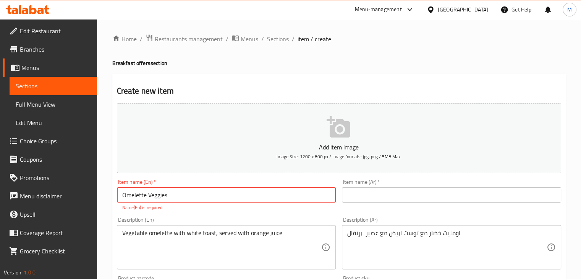
type input "Omelette Veggies"
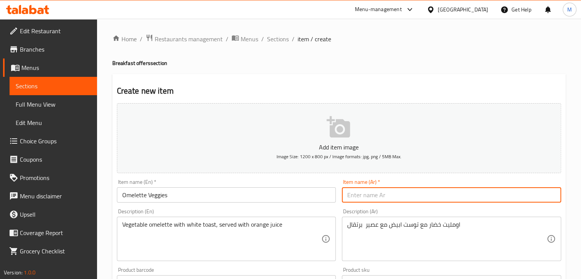
click at [374, 194] on input "text" at bounding box center [451, 194] width 219 height 15
type input "ا"
type input "اومليت خضار"
click at [277, 202] on input "Omelette Veggies" at bounding box center [226, 194] width 219 height 15
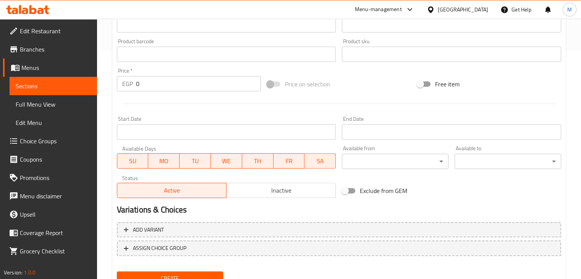
scroll to position [241, 0]
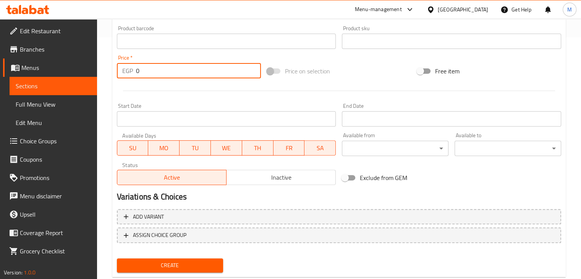
click at [154, 71] on input "0" at bounding box center [198, 70] width 125 height 15
type input "130"
click at [161, 269] on span "Create" at bounding box center [170, 265] width 94 height 10
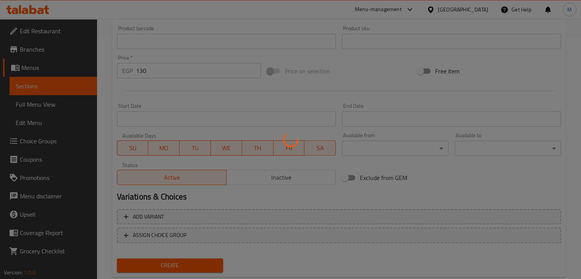
type input "0"
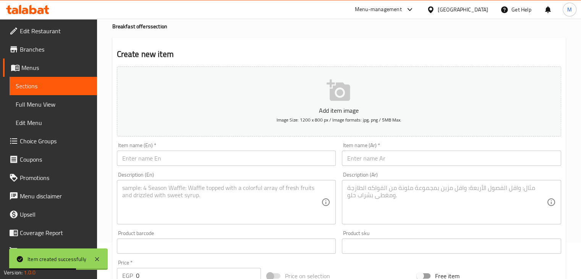
scroll to position [18, 0]
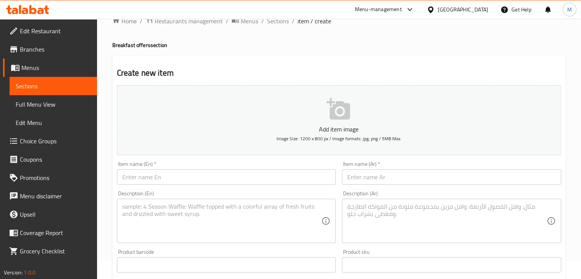
click at [372, 208] on textarea at bounding box center [446, 221] width 199 height 36
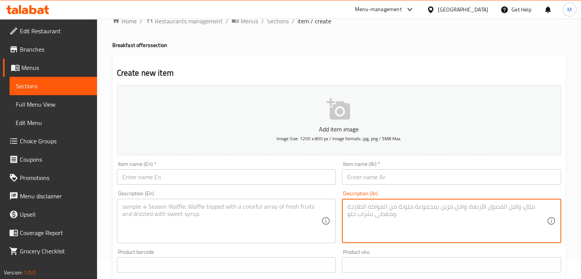
paste textarea "كرواسون تركي مع مكس جرين مع اختيار الكوفي لاتيه نسكافيه كابيتشينو. السعر ١٥٠"
type textarea "كرواسون تركي مع مكس جرين مع اختيار الكوفي لاتيه نسكافيه كابيتشينو"
click at [189, 228] on textarea at bounding box center [221, 221] width 199 height 36
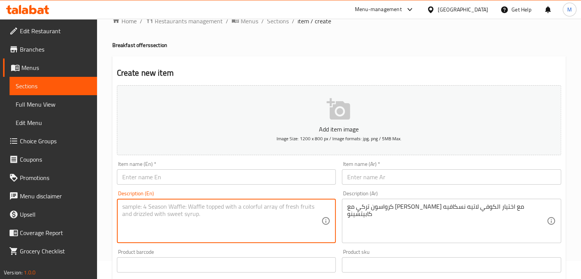
paste textarea "Turkish croissant with mixed greens, served with your choice of coffee: latte, …"
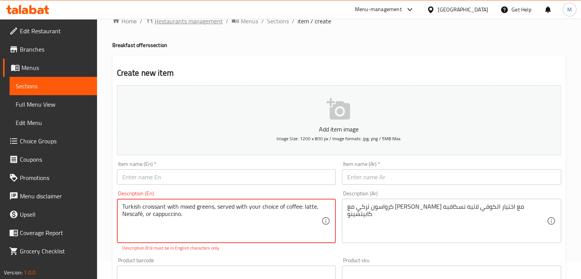
type textarea "Turkish croissant with mixed greens, served with your choice of coffee: latte, …"
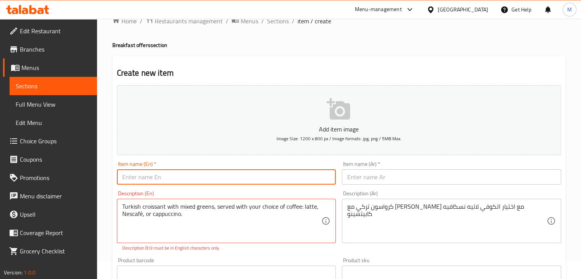
click at [156, 180] on input "text" at bounding box center [226, 176] width 219 height 15
type input "Croissant Box"
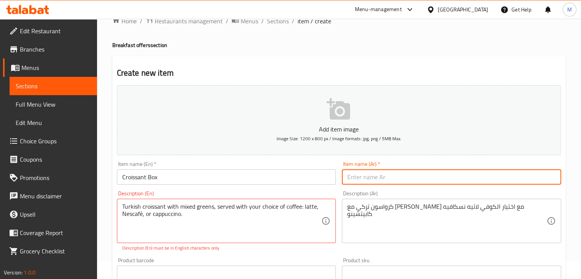
click at [379, 172] on input "text" at bounding box center [451, 176] width 219 height 15
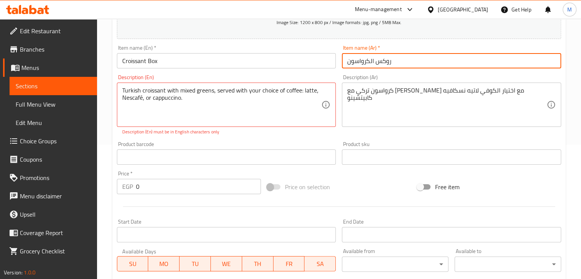
scroll to position [143, 0]
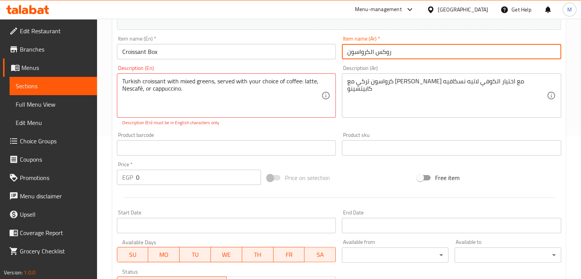
type input "روكس الكرواسون"
click at [173, 179] on input "0" at bounding box center [198, 176] width 125 height 15
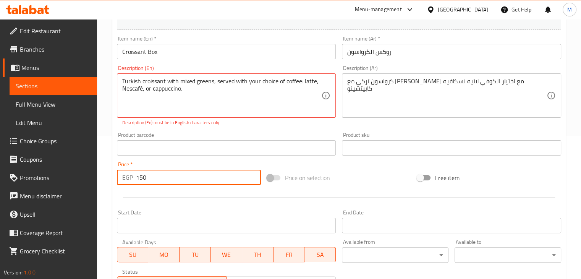
type input "150"
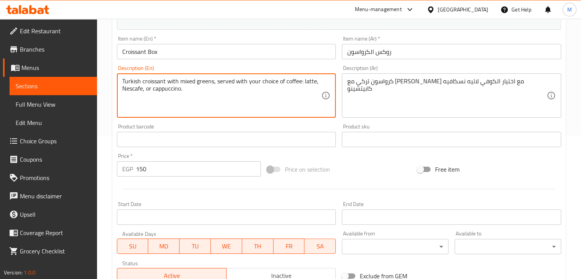
type textarea "Turkish croissant with mixed greens, served with your choice of coffee: latte, …"
click at [183, 118] on div "Description (En) Turkish croissant with mixed greens, served with your choice o…" at bounding box center [226, 91] width 225 height 58
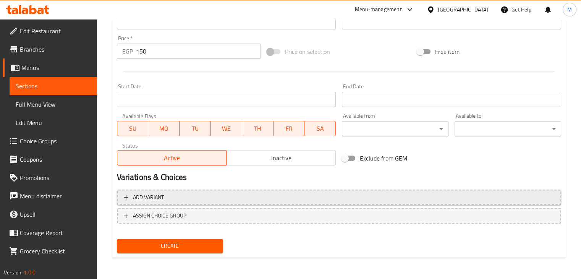
click at [224, 198] on span "Add variant" at bounding box center [339, 197] width 430 height 10
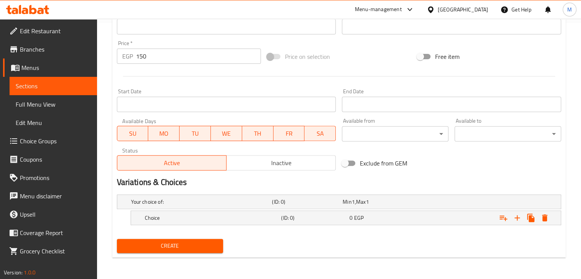
scroll to position [255, 0]
click at [515, 219] on icon "Expand" at bounding box center [516, 217] width 9 height 9
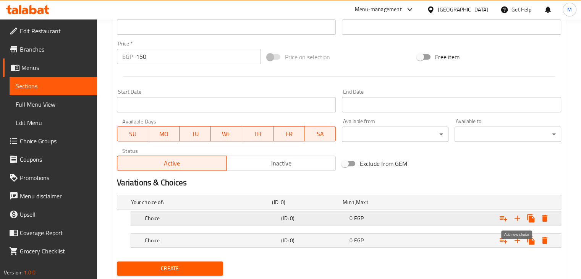
click at [515, 219] on icon "Expand" at bounding box center [516, 217] width 9 height 9
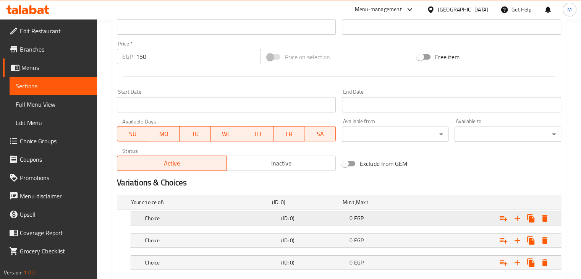
click at [271, 207] on div "Choice" at bounding box center [199, 202] width 141 height 11
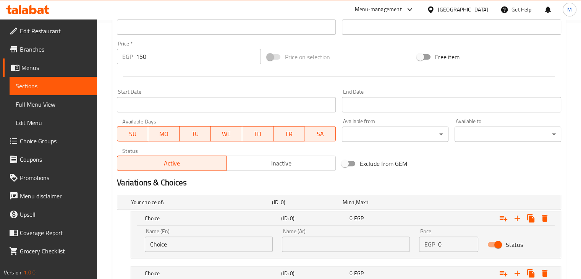
click at [182, 240] on input "Choice" at bounding box center [209, 243] width 128 height 15
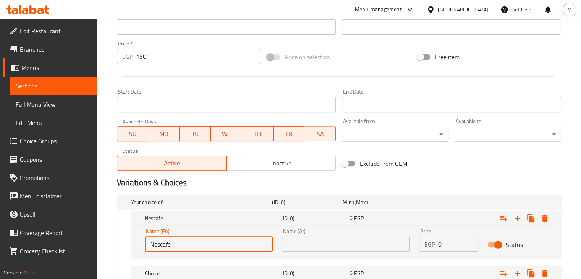
type input "Nescafe"
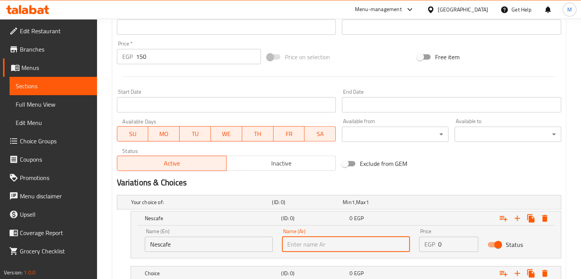
click at [319, 248] on input "text" at bounding box center [346, 243] width 128 height 15
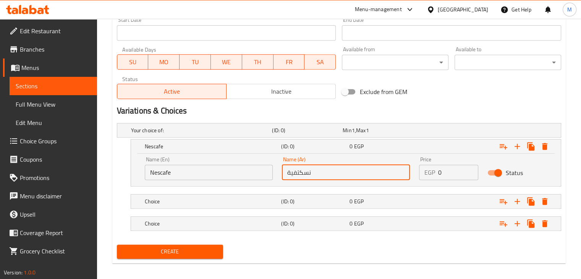
scroll to position [332, 0]
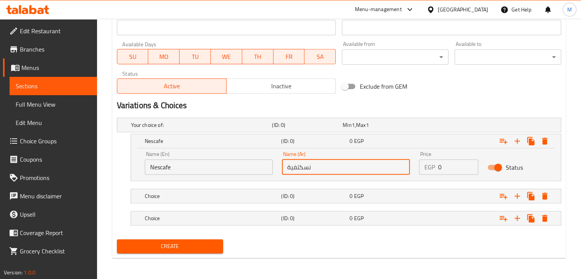
click at [297, 166] on input "نسكتفية" at bounding box center [346, 166] width 128 height 15
type input "نسكافية"
click at [247, 133] on div "Choice (ID: 0) 0 EGP" at bounding box center [340, 124] width 423 height 17
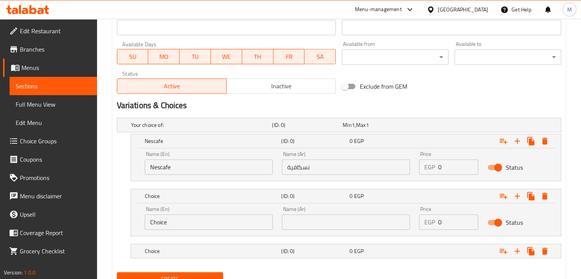
click at [224, 223] on input "Choice" at bounding box center [209, 221] width 128 height 15
type input "Latte"
click at [319, 224] on input "text" at bounding box center [346, 221] width 128 height 15
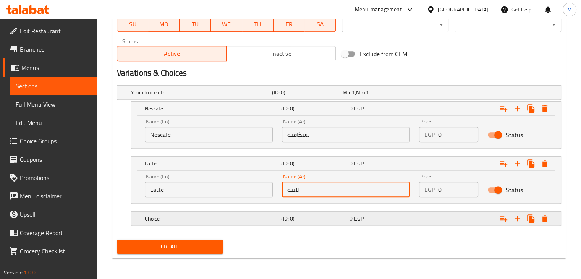
scroll to position [365, 0]
type input "لاتيه"
click at [265, 98] on div "Choice" at bounding box center [199, 92] width 141 height 11
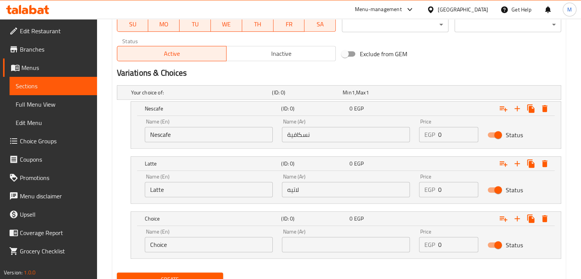
click at [204, 237] on input "Choice" at bounding box center [209, 244] width 128 height 15
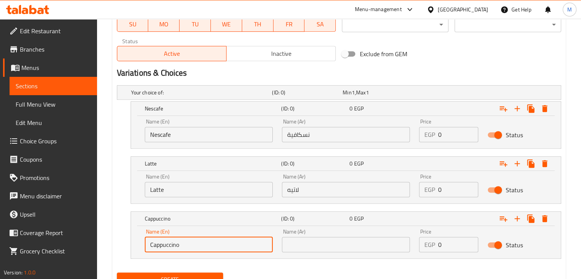
type input "Cappuccino"
click at [338, 248] on input "text" at bounding box center [346, 244] width 128 height 15
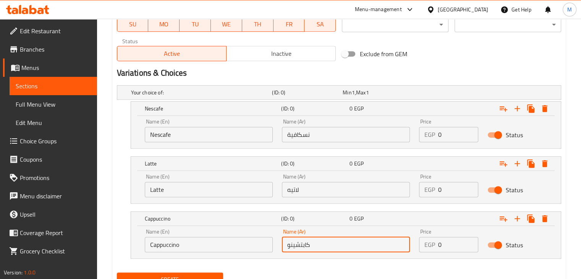
scroll to position [398, 0]
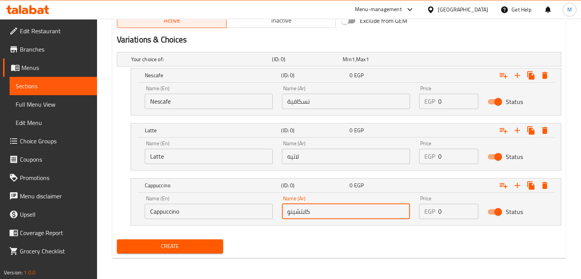
type input "كابتشينو"
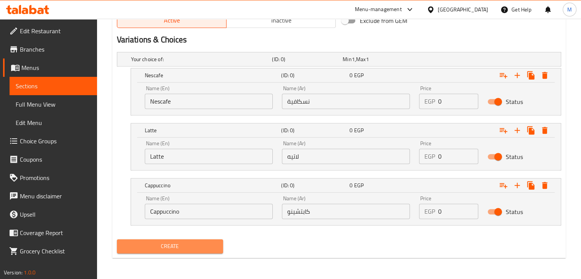
click at [182, 250] on button "Create" at bounding box center [170, 246] width 106 height 14
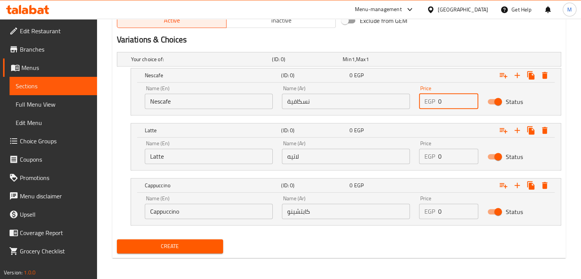
click at [452, 108] on input "0" at bounding box center [458, 101] width 40 height 15
type input "00"
click at [448, 156] on input "0" at bounding box center [458, 155] width 40 height 15
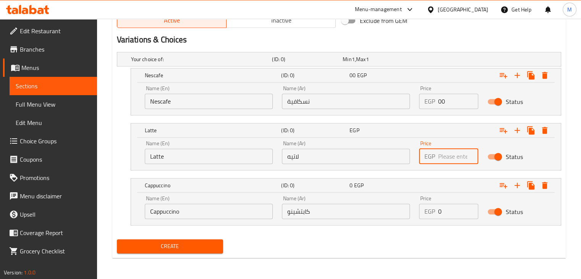
type input "9"
type input "0"
click at [453, 210] on input "0" at bounding box center [458, 210] width 40 height 15
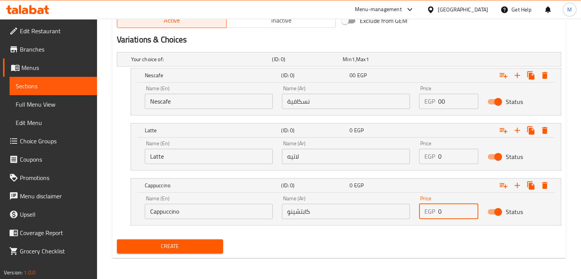
click at [225, 247] on div "Create" at bounding box center [170, 246] width 113 height 20
click at [197, 247] on span "Create" at bounding box center [170, 246] width 94 height 10
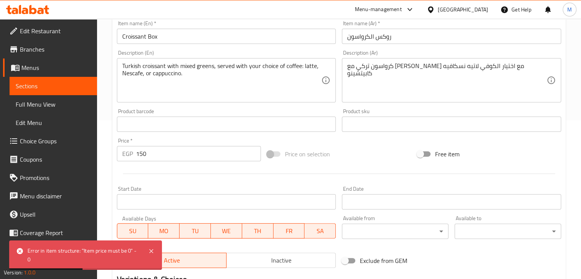
scroll to position [116, 0]
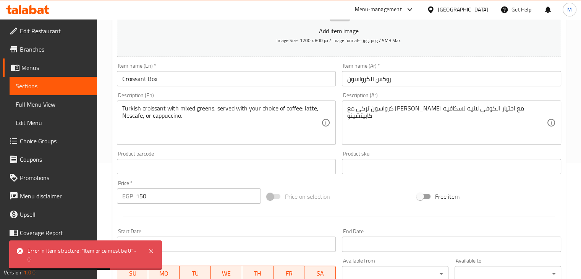
click at [163, 194] on input "150" at bounding box center [198, 195] width 125 height 15
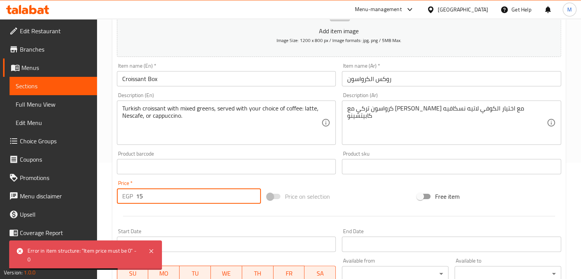
type input "1"
drag, startPoint x: 163, startPoint y: 194, endPoint x: 197, endPoint y: 127, distance: 75.6
click at [197, 127] on div "Add item image Image Size: 1200 x 800 px / Image formats: jpg, png / 5MB Max. I…" at bounding box center [339, 148] width 450 height 329
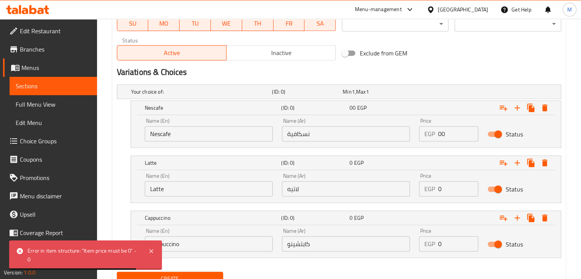
scroll to position [398, 0]
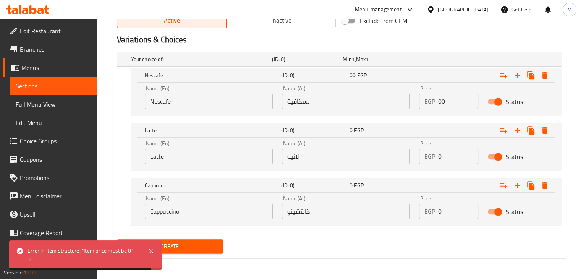
type input "0"
click at [460, 102] on input "00" at bounding box center [458, 101] width 40 height 15
type input "0"
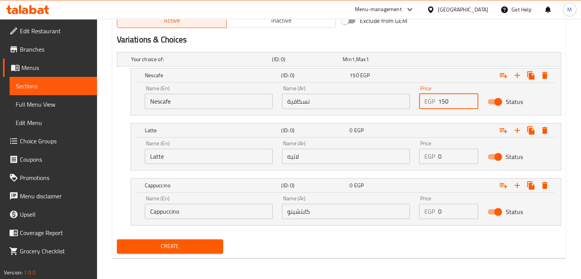
type input "150"
click at [453, 151] on input "0" at bounding box center [458, 155] width 40 height 15
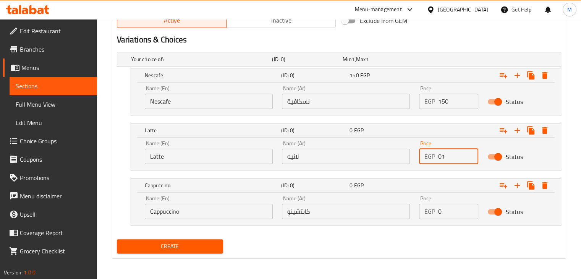
type input "0"
type input "150"
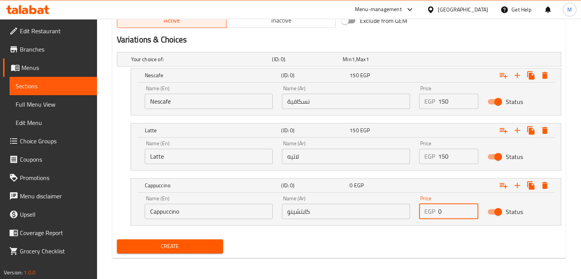
click at [449, 211] on input "0" at bounding box center [458, 210] width 40 height 15
type input "150"
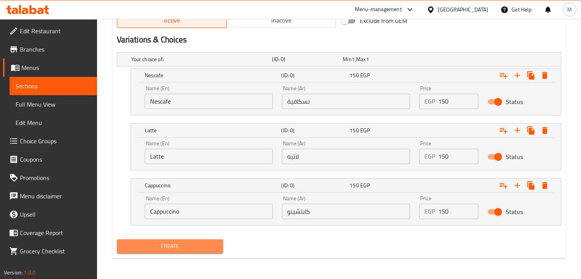
click at [191, 251] on button "Create" at bounding box center [170, 246] width 106 height 14
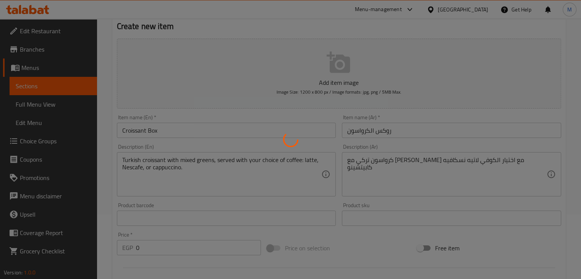
scroll to position [0, 0]
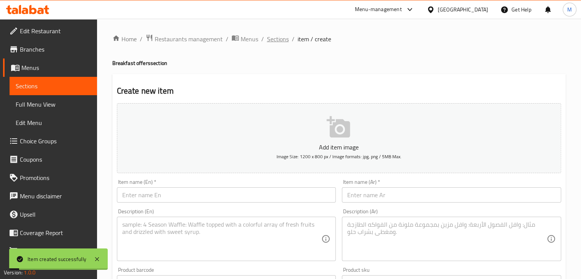
click at [279, 42] on span "Sections" at bounding box center [278, 38] width 22 height 9
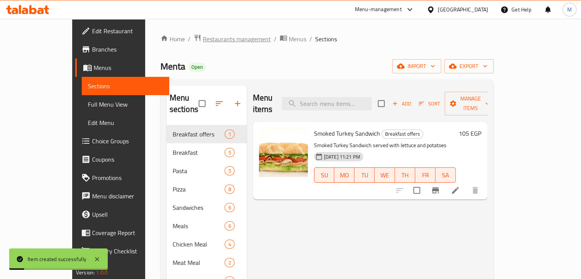
click at [206, 41] on span "Restaurants management" at bounding box center [237, 38] width 68 height 9
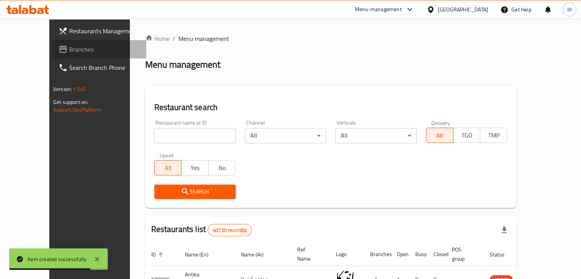
click at [60, 44] on link "Branches" at bounding box center [99, 49] width 94 height 18
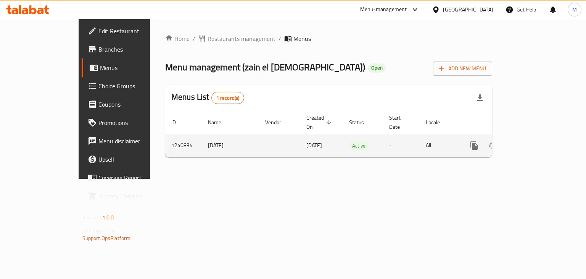
click at [534, 141] on icon "enhanced table" at bounding box center [529, 145] width 9 height 9
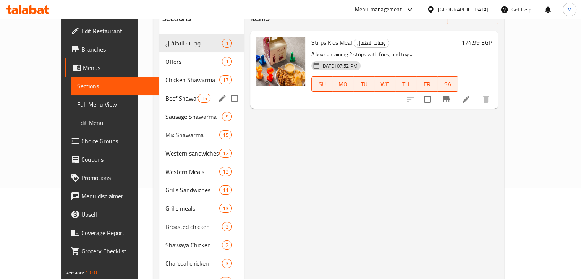
scroll to position [92, 0]
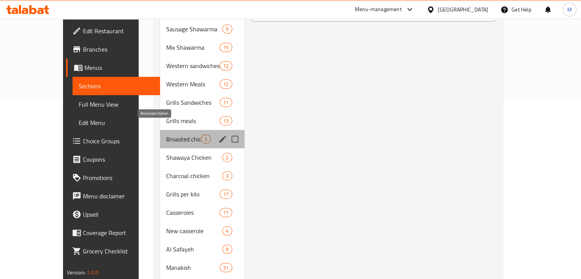
click at [166, 134] on span "Broasted chicken" at bounding box center [183, 138] width 35 height 9
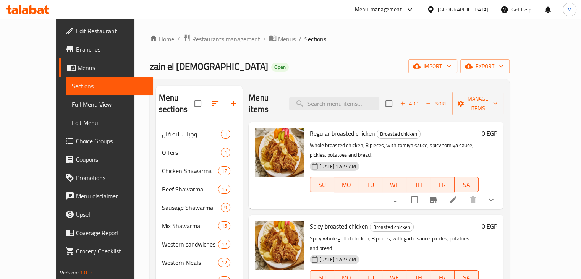
click at [419, 99] on span "Add" at bounding box center [408, 103] width 21 height 9
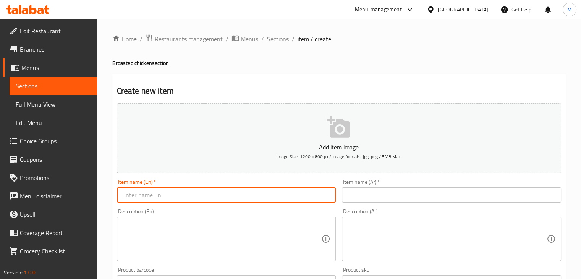
click at [176, 199] on input "text" at bounding box center [226, 194] width 219 height 15
type input "Big Zain"
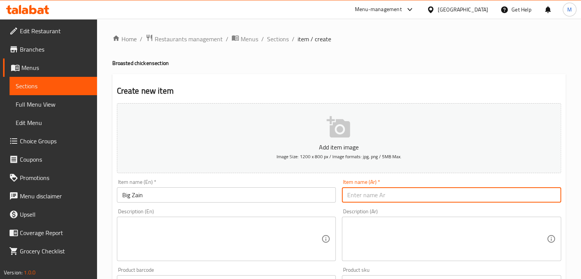
click at [361, 188] on input "text" at bounding box center [451, 194] width 219 height 15
type input "البيج زين"
click at [243, 229] on textarea at bounding box center [221, 239] width 199 height 36
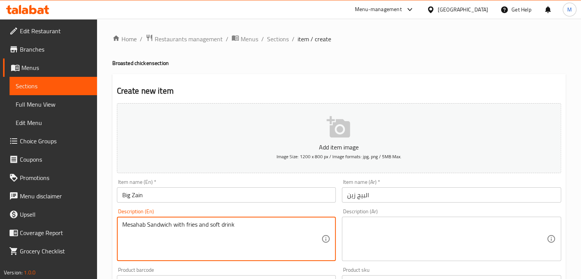
type textarea "Mesahab Sandwich with fries and soft drink"
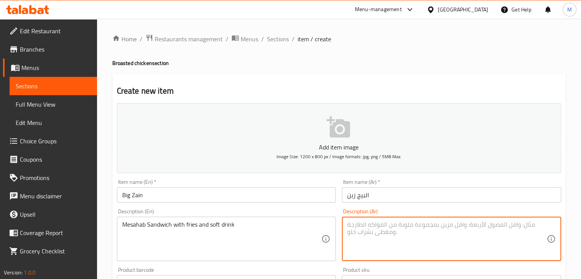
click at [371, 239] on textarea at bounding box center [446, 239] width 199 height 36
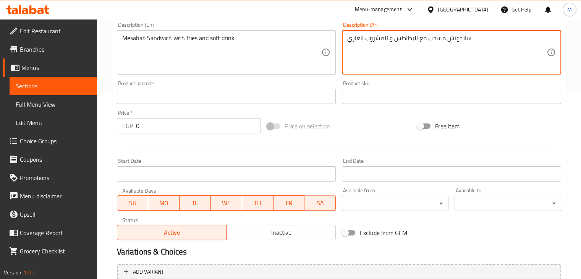
scroll to position [261, 0]
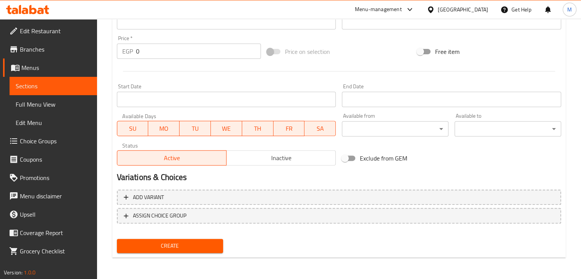
type textarea "ساندوتش مسحب مع البطاطس و المشروب الغازي"
click at [159, 55] on input "0" at bounding box center [198, 51] width 125 height 15
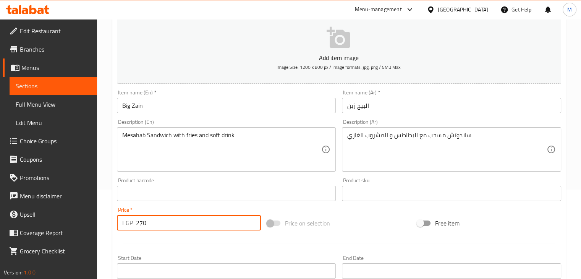
scroll to position [82, 0]
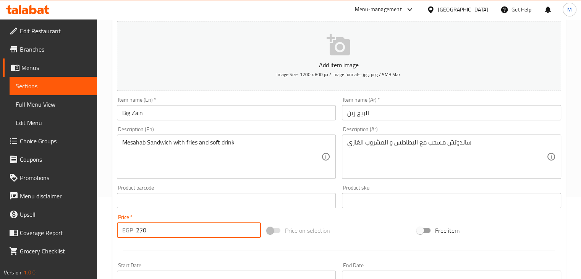
type input "270"
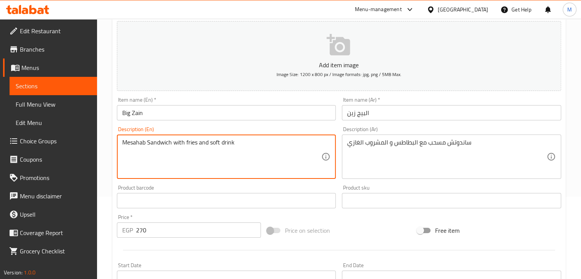
drag, startPoint x: 244, startPoint y: 148, endPoint x: 173, endPoint y: 149, distance: 71.8
type textarea "Mesahab Sandwich with special Zain Al Sham way"
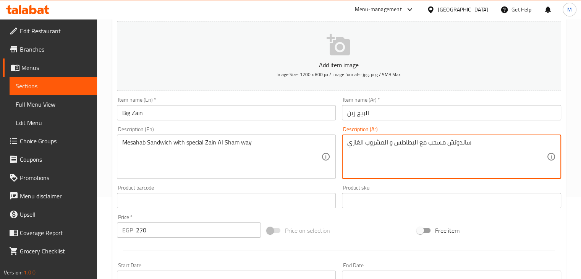
click at [430, 160] on textarea "ساندوتش مسحب مع البطاطس و المشروب الغازي" at bounding box center [446, 157] width 199 height 36
type textarea "ساندوتمع البطاطس و المشروب الغازي"
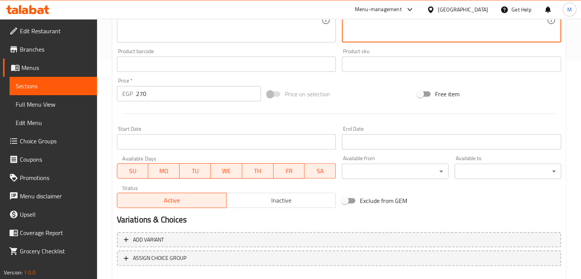
scroll to position [261, 0]
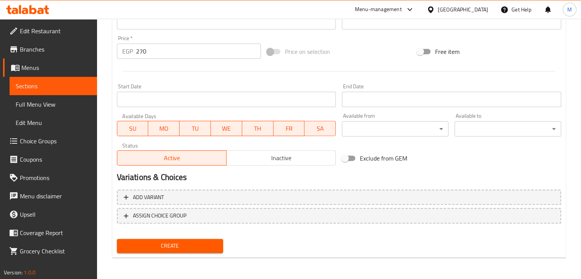
type textarea "[PERSON_NAME] مسحب بطريقة زين الشام"
click at [179, 244] on span "Create" at bounding box center [170, 246] width 94 height 10
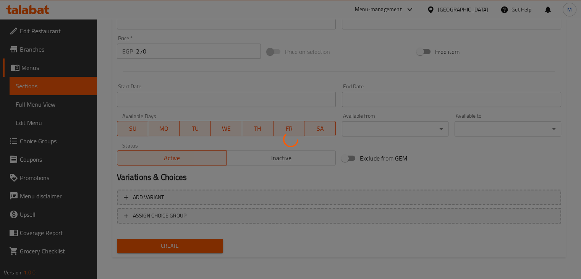
type input "0"
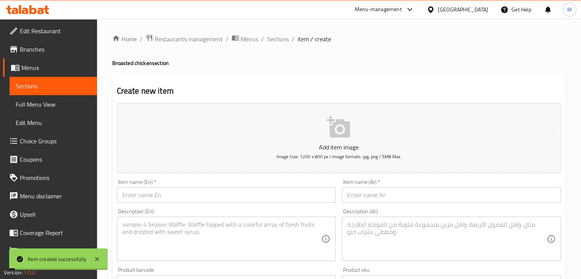
scroll to position [0, 0]
click at [273, 23] on div "Home / Restaurants management / Menus / Sections / item / create Broasted chick…" at bounding box center [339, 279] width 484 height 521
click at [274, 36] on span "Sections" at bounding box center [278, 38] width 22 height 9
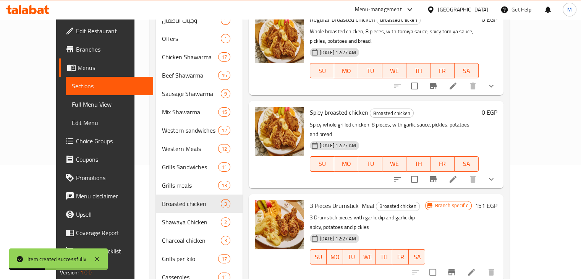
scroll to position [113, 0]
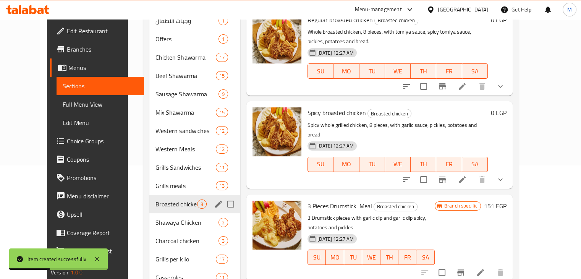
click at [149, 195] on div "Broasted chicken 3" at bounding box center [194, 204] width 91 height 18
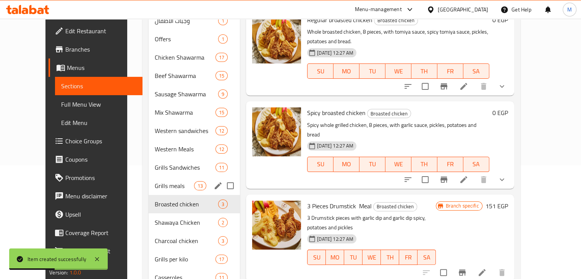
click at [155, 181] on span "Grills meals" at bounding box center [174, 185] width 39 height 9
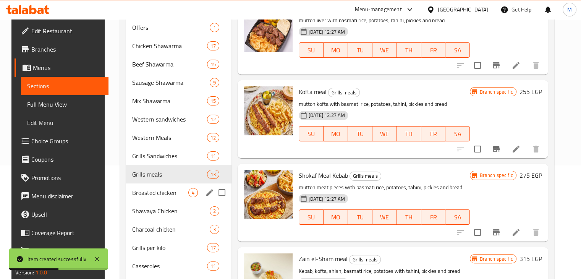
click at [153, 185] on div "Broasted chicken 4" at bounding box center [178, 192] width 105 height 18
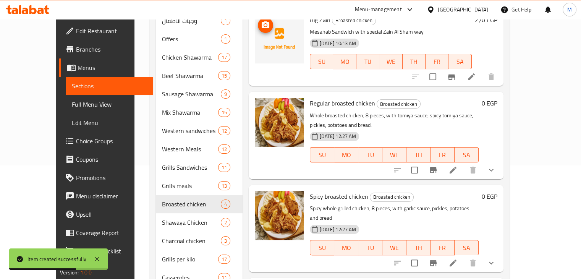
click at [255, 21] on img at bounding box center [279, 39] width 49 height 49
click at [258, 19] on button "upload picture" at bounding box center [265, 25] width 15 height 15
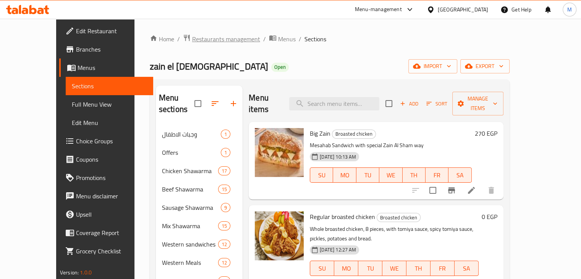
click at [192, 37] on span "Restaurants management" at bounding box center [226, 38] width 68 height 9
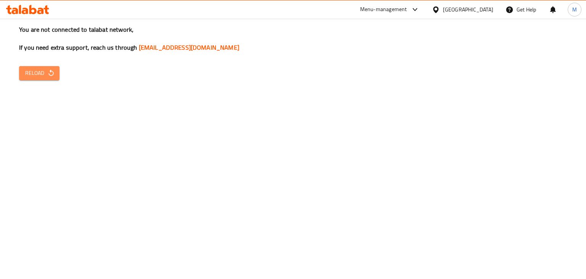
click at [33, 80] on button "Reload" at bounding box center [39, 73] width 40 height 14
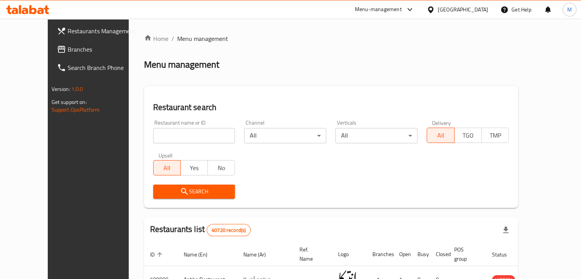
click at [182, 138] on input "search" at bounding box center [194, 135] width 82 height 15
type input "menta"
click button "Search" at bounding box center [194, 191] width 82 height 14
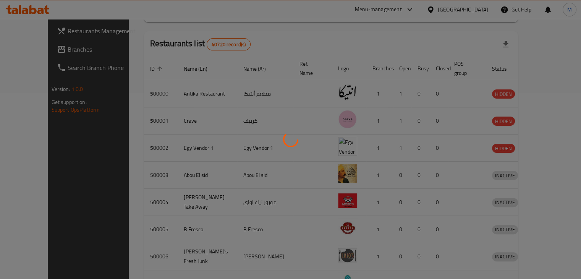
scroll to position [109, 0]
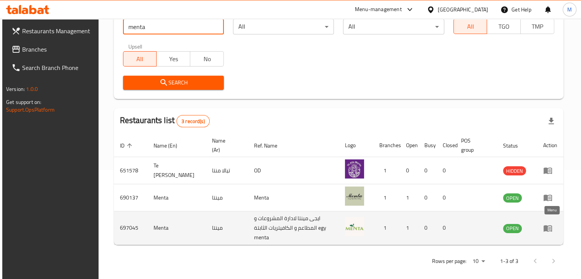
click at [552, 227] on icon "enhanced table" at bounding box center [547, 227] width 9 height 9
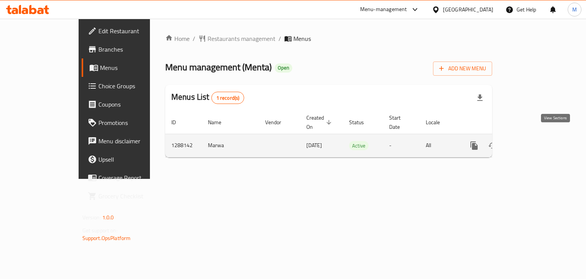
click at [534, 141] on icon "enhanced table" at bounding box center [529, 145] width 9 height 9
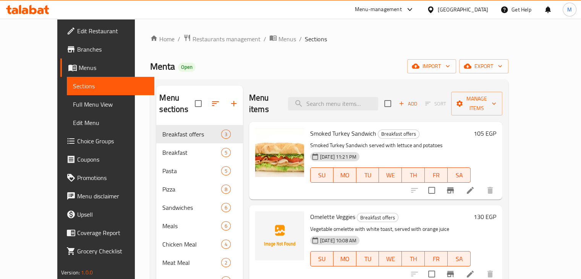
click at [342, 49] on div "Home / Restaurants management / Menus / Sections Menta Open import export Menu …" at bounding box center [329, 203] width 358 height 338
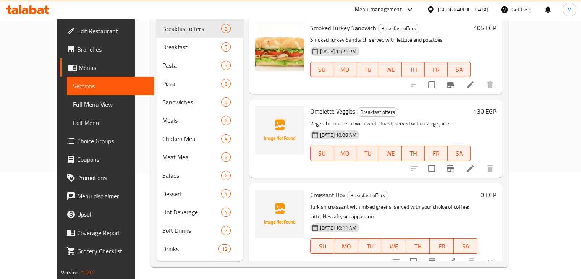
scroll to position [107, 0]
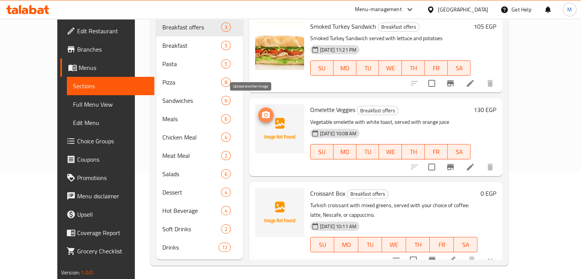
click at [262, 111] on icon "upload picture" at bounding box center [266, 114] width 8 height 7
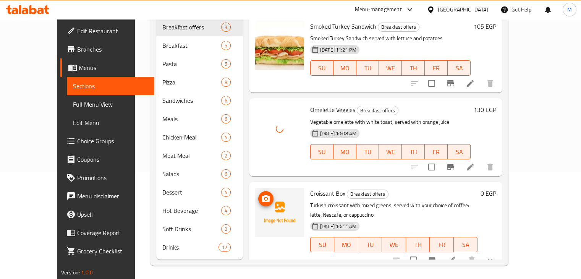
click at [262, 195] on icon "upload picture" at bounding box center [266, 198] width 8 height 7
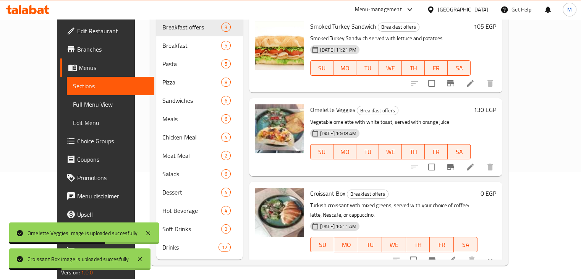
click at [42, 16] on div at bounding box center [27, 9] width 55 height 15
click at [41, 14] on div at bounding box center [27, 9] width 55 height 15
click at [27, 11] on icon at bounding box center [25, 11] width 6 height 6
